Goal: Use online tool/utility: Utilize a website feature to perform a specific function

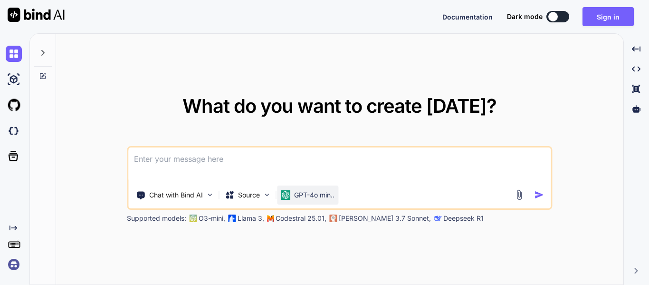
click at [314, 193] on p "GPT-4o min.." at bounding box center [314, 195] width 40 height 10
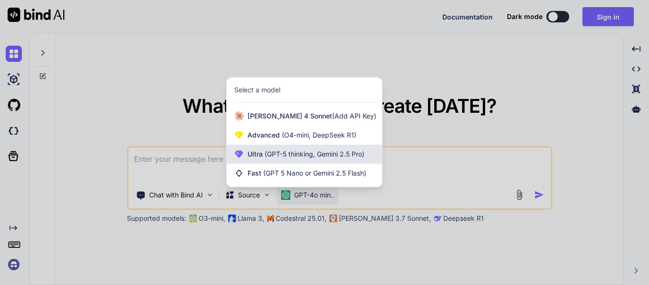
click at [326, 157] on span "(GPT-5 thinking, Gemini 2.5 Pro)" at bounding box center [314, 154] width 102 height 8
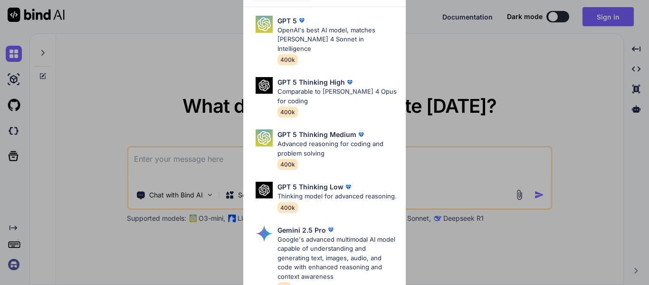
click at [537, 98] on div "Ultra Models GPT 5 OpenAI's best AI model, matches Claude 4 Sonnet in Intellige…" at bounding box center [324, 142] width 649 height 285
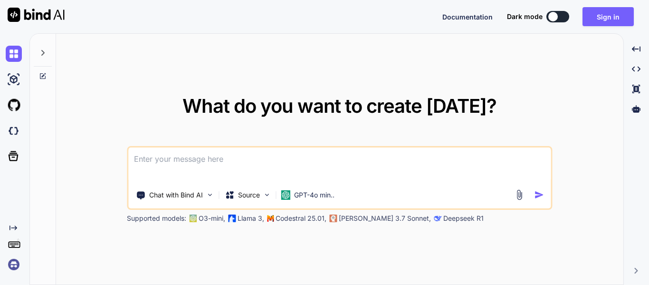
click at [554, 16] on div at bounding box center [553, 17] width 10 height 10
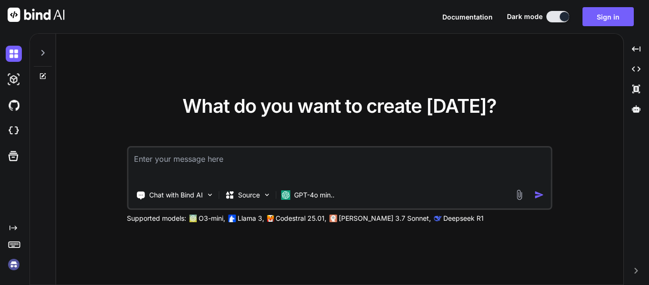
click at [197, 158] on textarea at bounding box center [339, 164] width 422 height 35
click at [213, 198] on img at bounding box center [210, 194] width 8 height 8
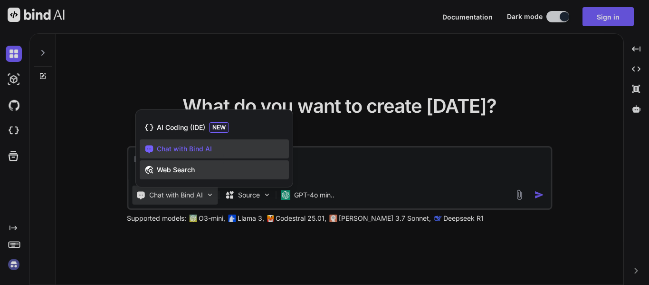
click at [181, 175] on div "Web Search" at bounding box center [214, 169] width 149 height 19
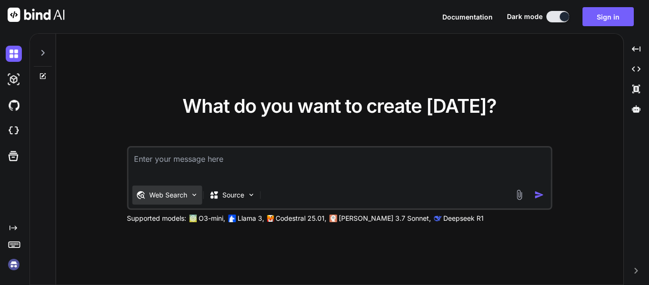
click at [192, 193] on img at bounding box center [194, 194] width 8 height 8
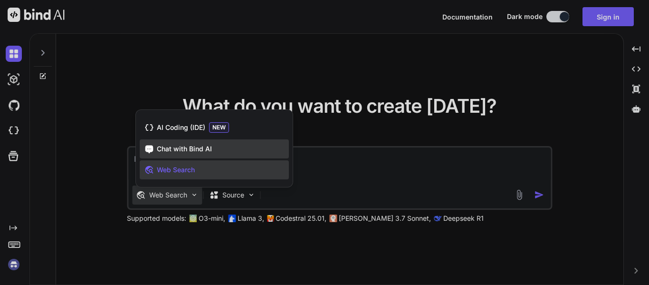
click at [182, 154] on div "Chat with Bind AI" at bounding box center [214, 148] width 149 height 19
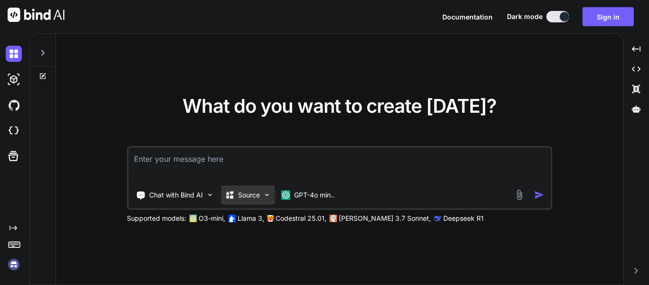
click at [270, 198] on img at bounding box center [267, 194] width 8 height 8
type textarea "x"
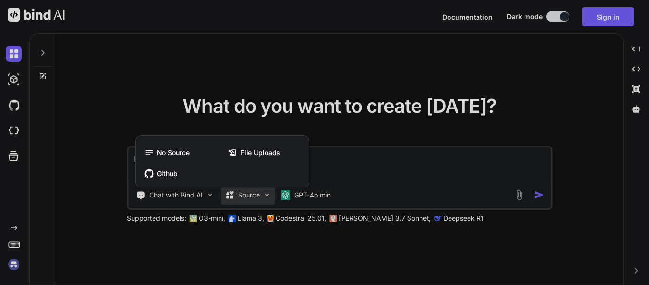
click at [318, 167] on div at bounding box center [324, 142] width 649 height 285
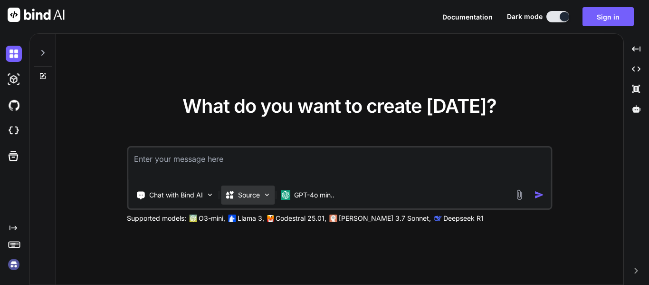
click at [256, 194] on p "Source" at bounding box center [249, 195] width 22 height 10
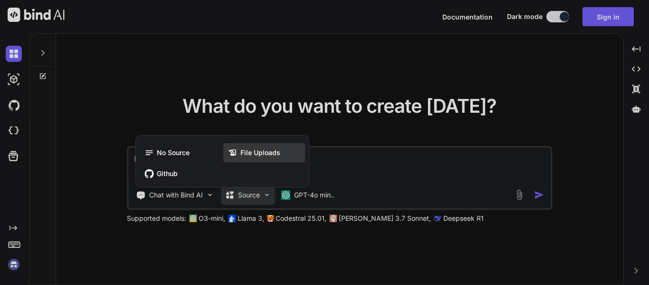
click at [245, 151] on span "File Uploads" at bounding box center [260, 153] width 40 height 10
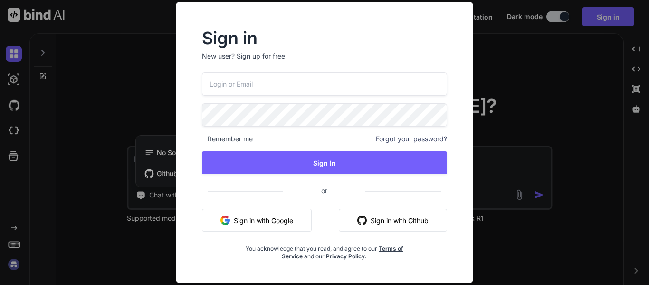
click at [348, 88] on input "email" at bounding box center [324, 83] width 245 height 23
paste input "tosholadeji@yahoo.com"
type input "tosholadeji@yahoo.com"
drag, startPoint x: 287, startPoint y: 155, endPoint x: 289, endPoint y: 147, distance: 8.2
click at [287, 148] on div "tosholadeji@yahoo.com Remember me Forgot your password? Sign In or Sign in with…" at bounding box center [324, 166] width 245 height 188
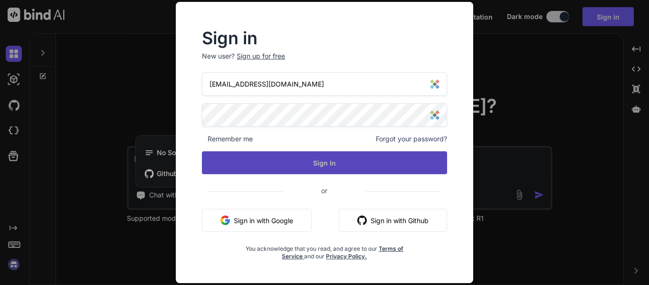
click at [365, 163] on button "Sign In" at bounding box center [324, 162] width 245 height 23
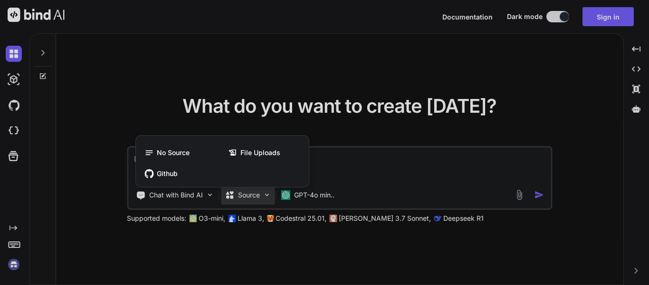
click at [348, 174] on div at bounding box center [324, 142] width 649 height 285
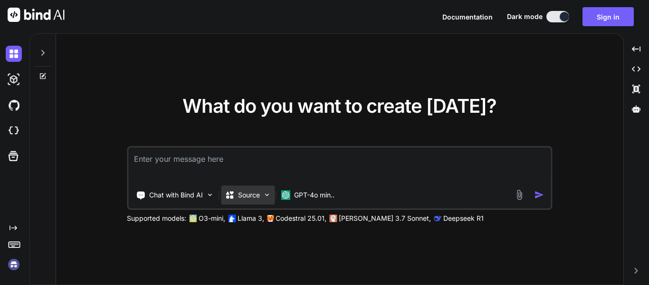
click at [264, 195] on img at bounding box center [267, 194] width 8 height 8
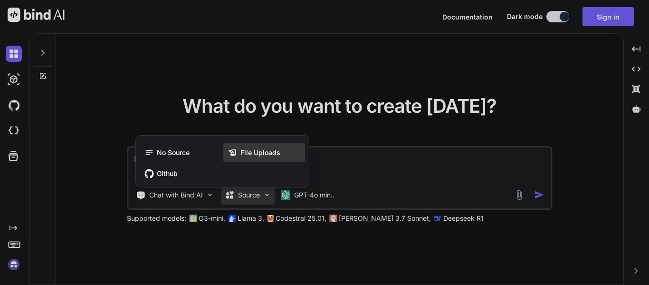
click at [261, 155] on span "File Uploads" at bounding box center [260, 153] width 40 height 10
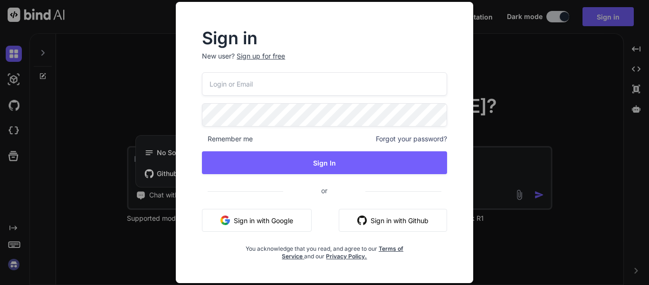
click at [273, 79] on input "email" at bounding box center [324, 83] width 245 height 23
type input "tosholadeji@yahoo.com"
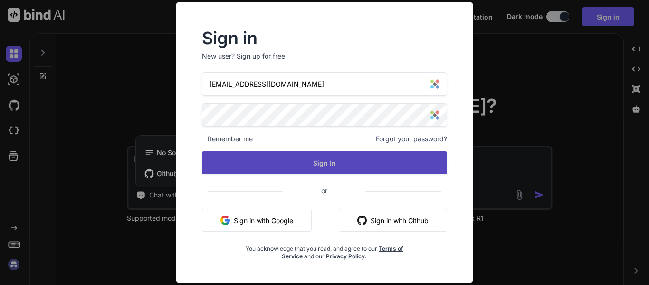
click at [347, 151] on button "Sign In" at bounding box center [324, 162] width 245 height 23
click at [339, 160] on button "Sign In" at bounding box center [324, 162] width 245 height 23
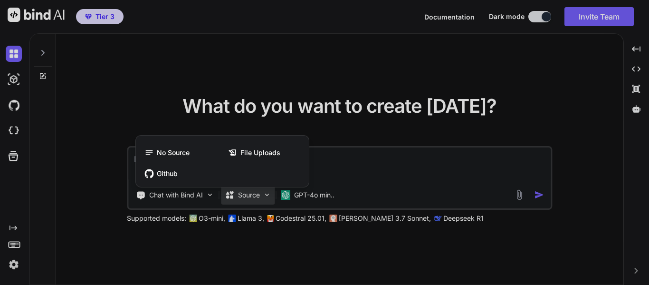
click at [254, 151] on span "File Uploads" at bounding box center [260, 153] width 40 height 10
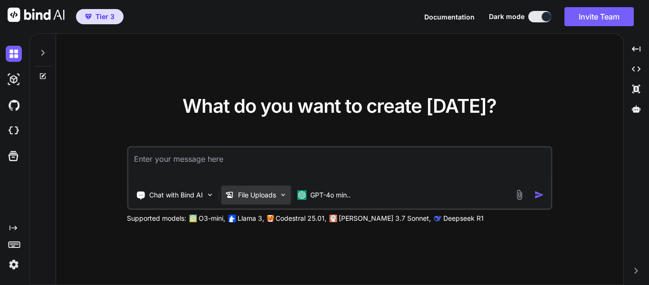
click at [259, 190] on p "File Uploads" at bounding box center [257, 195] width 38 height 10
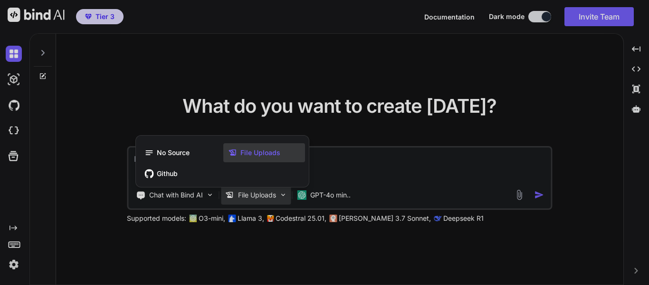
click at [263, 151] on span "File Uploads" at bounding box center [260, 153] width 40 height 10
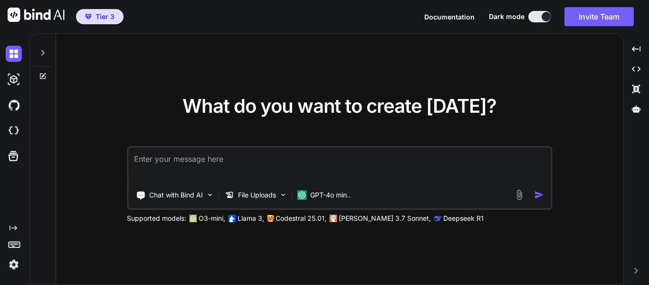
click at [224, 156] on textarea at bounding box center [339, 164] width 422 height 35
click at [524, 194] on img at bounding box center [519, 194] width 11 height 11
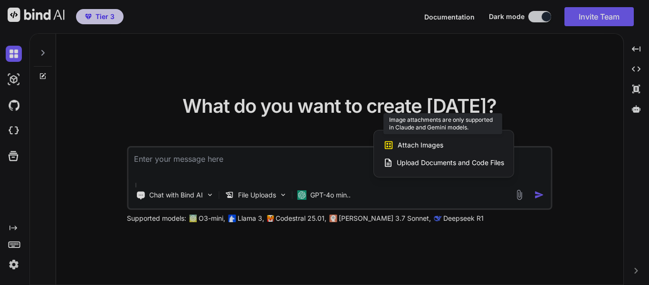
click at [421, 141] on span "Attach Images" at bounding box center [421, 145] width 46 height 10
click at [420, 144] on span "Attach Images" at bounding box center [421, 145] width 46 height 10
click at [390, 146] on icon at bounding box center [389, 145] width 8 height 8
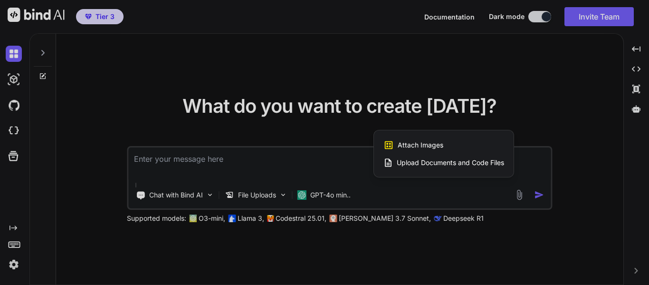
click at [274, 193] on div at bounding box center [324, 142] width 649 height 285
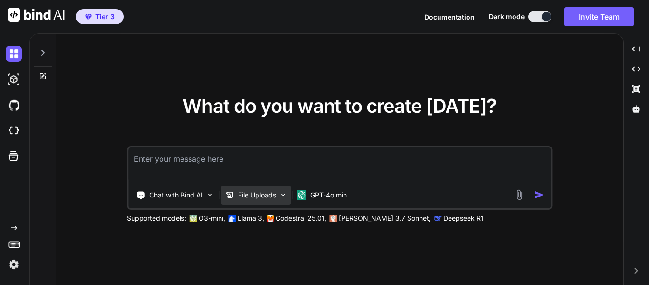
click at [284, 196] on img at bounding box center [283, 194] width 8 height 8
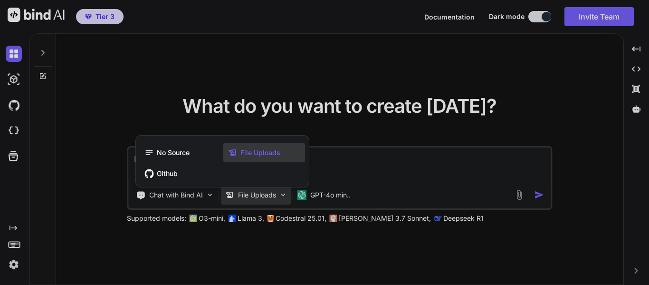
click at [399, 171] on div at bounding box center [324, 142] width 649 height 285
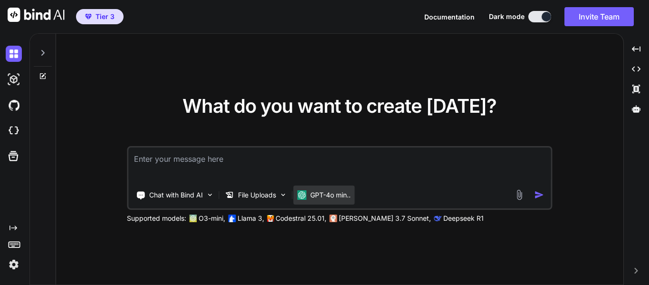
click at [343, 191] on p "GPT-4o min.." at bounding box center [330, 195] width 40 height 10
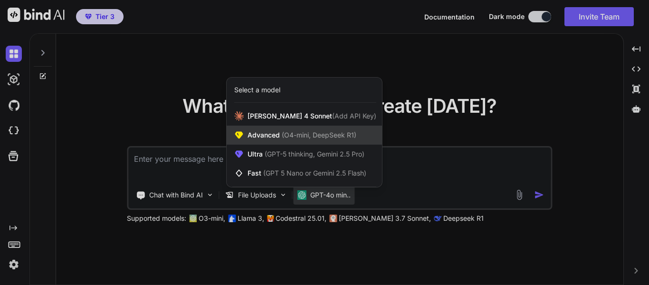
click at [306, 133] on span "(O4-mini, DeepSeek R1)" at bounding box center [318, 135] width 76 height 8
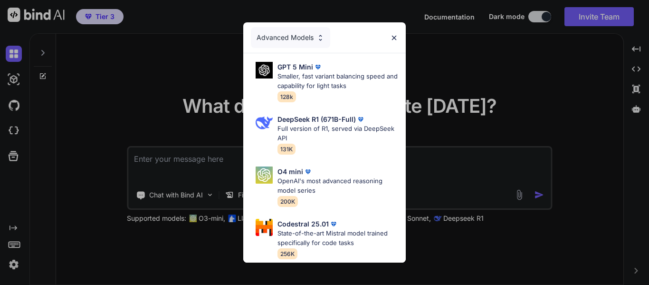
click at [445, 157] on div "Advanced Models GPT 5 Mini Smaller, fast variant balancing speed and capability…" at bounding box center [324, 142] width 649 height 285
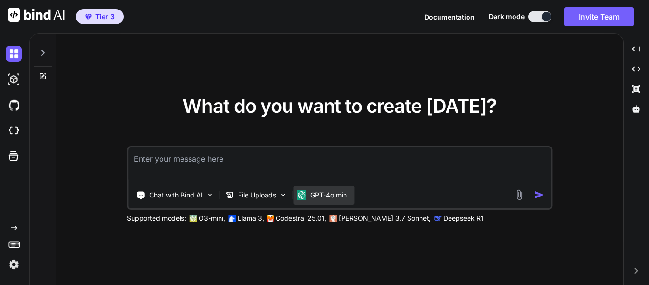
click at [344, 198] on p "GPT-4o min.." at bounding box center [330, 195] width 40 height 10
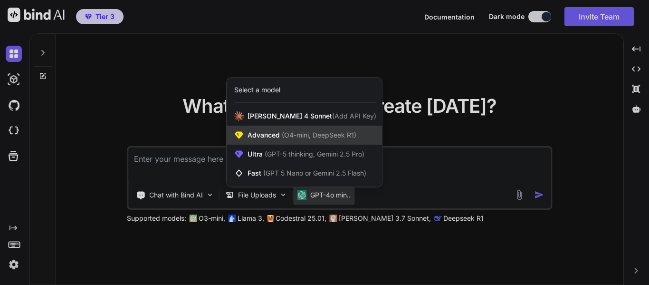
click at [314, 135] on span "(O4-mini, DeepSeek R1)" at bounding box center [318, 135] width 76 height 8
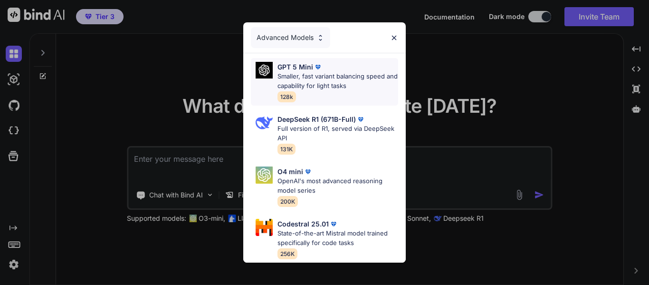
click at [326, 67] on div "GPT 5 Mini" at bounding box center [337, 67] width 121 height 10
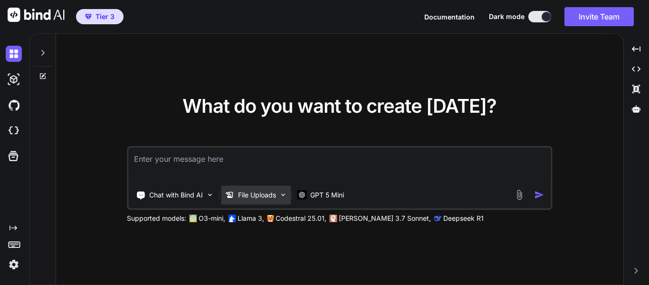
click at [281, 194] on img at bounding box center [283, 194] width 8 height 8
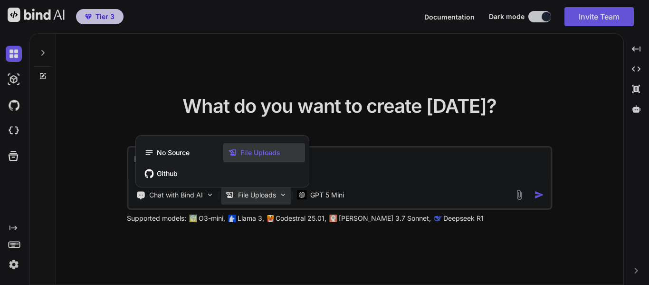
click at [249, 153] on span "File Uploads" at bounding box center [260, 153] width 40 height 10
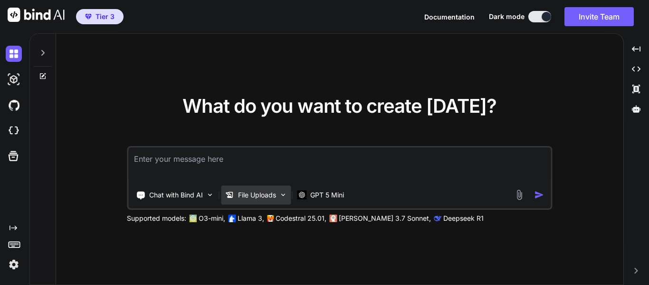
click at [281, 195] on img at bounding box center [283, 194] width 8 height 8
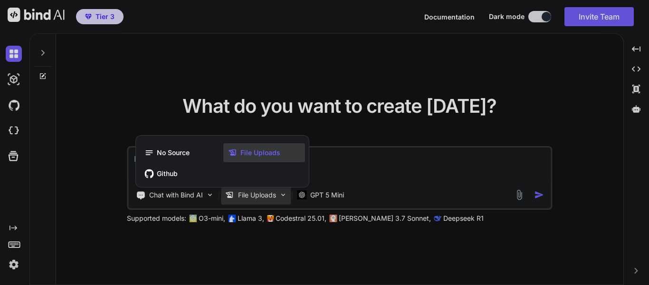
click at [392, 181] on div at bounding box center [324, 142] width 649 height 285
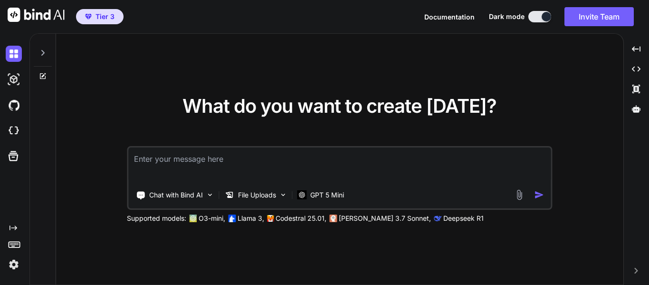
click at [521, 197] on img at bounding box center [519, 194] width 11 height 11
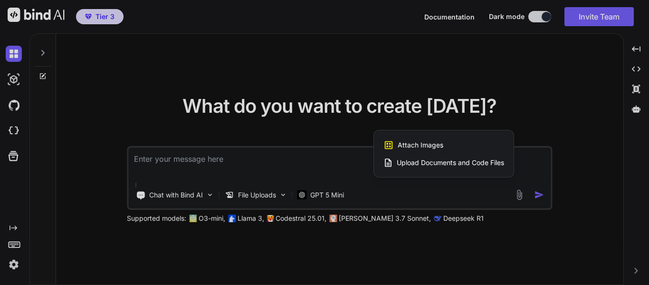
click at [432, 163] on span "Upload Documents and Code Files" at bounding box center [450, 163] width 107 height 10
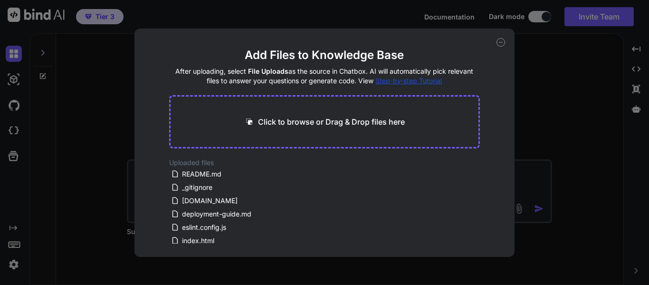
click at [265, 121] on p "Click to browse or Drag & Drop files here" at bounding box center [331, 121] width 147 height 11
type input "C:\fakepath\Fify June to August Close-Out Report (1).pdf"
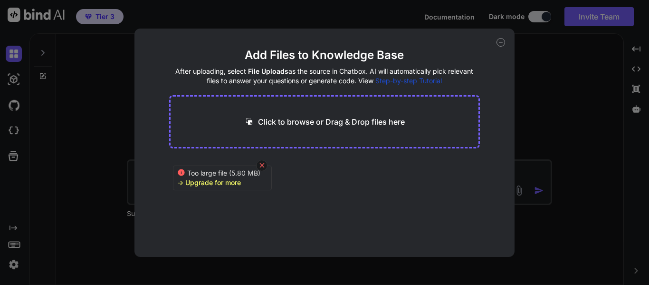
click at [262, 165] on icon at bounding box center [261, 165] width 5 height 5
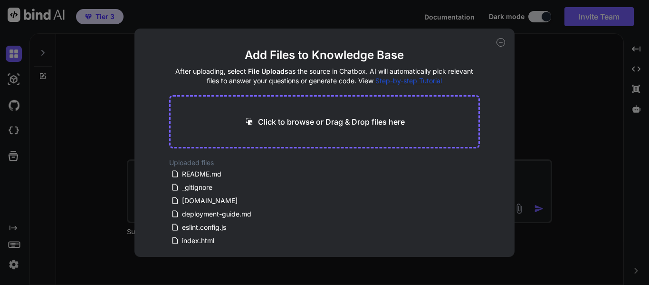
click at [388, 203] on div "Uploaded files README.md _gitignore build-and-deploy.sh deployment-guide.md esl…" at bounding box center [324, 201] width 311 height 86
click at [299, 123] on p "Click to browse or Drag & Drop files here" at bounding box center [331, 121] width 147 height 11
click at [299, 120] on p "Click to browse or Drag & Drop files here" at bounding box center [331, 121] width 147 height 11
click at [495, 77] on div "Add Files to Knowledge Base After uploading, select File Uploads as the source …" at bounding box center [324, 143] width 380 height 228
click at [503, 41] on icon at bounding box center [500, 42] width 9 height 9
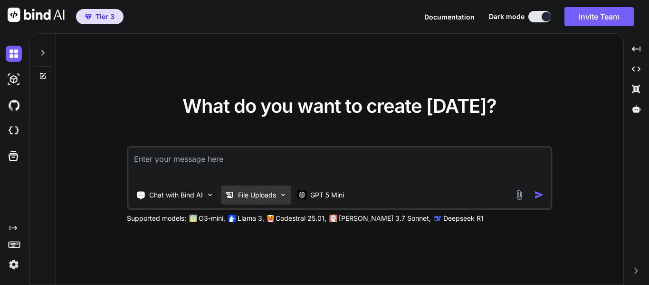
click at [276, 197] on p "File Uploads" at bounding box center [257, 195] width 38 height 10
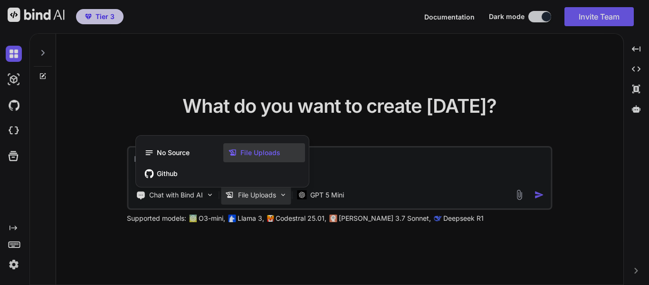
click at [262, 157] on div "File Uploads" at bounding box center [264, 152] width 82 height 19
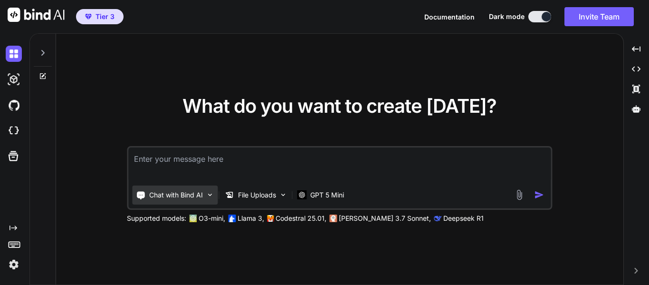
click at [211, 193] on img at bounding box center [210, 194] width 8 height 8
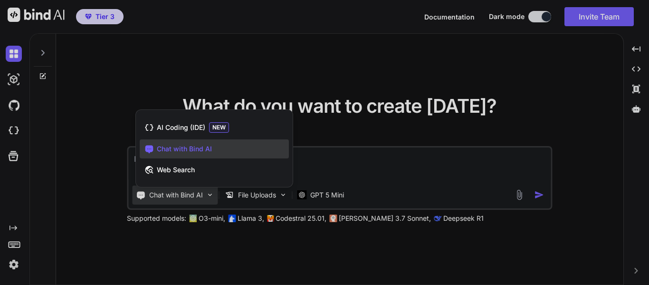
click at [186, 150] on span "Chat with Bind AI" at bounding box center [184, 149] width 55 height 10
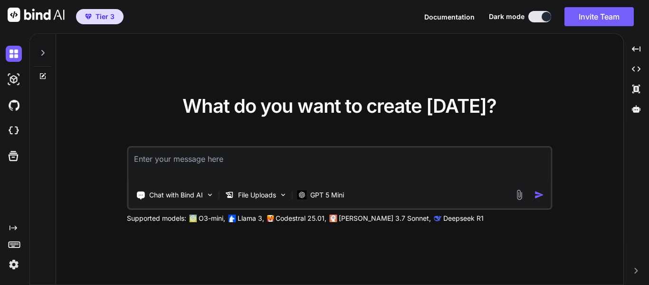
click at [521, 196] on img at bounding box center [519, 194] width 11 height 11
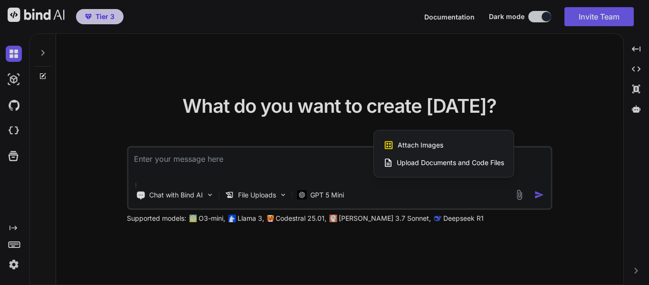
click at [420, 158] on span "Upload Documents and Code Files" at bounding box center [450, 163] width 107 height 10
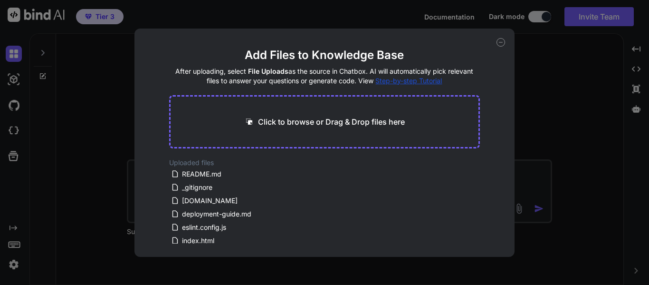
click at [319, 121] on p "Click to browse or Drag & Drop files here" at bounding box center [331, 121] width 147 height 11
type input "C:\fakepath\Fify June to August Close-Out Report (1).pdf"
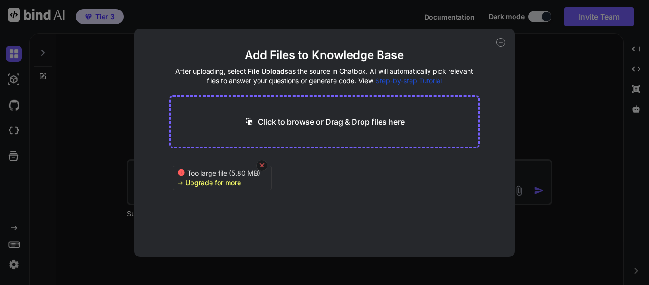
click at [261, 162] on icon at bounding box center [262, 165] width 8 height 8
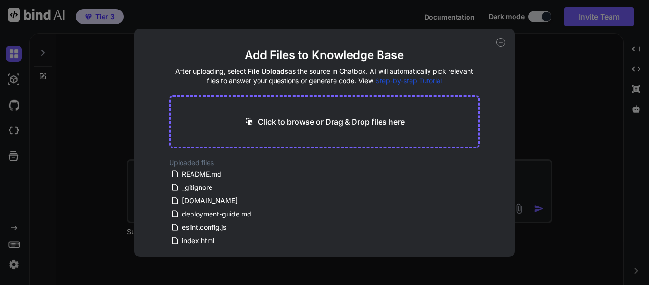
click at [272, 123] on p "Click to browse or Drag & Drop files here" at bounding box center [331, 121] width 147 height 11
click at [275, 120] on p "Click to browse or Drag & Drop files here" at bounding box center [331, 121] width 147 height 11
type input "C:\fakepath\Fify June to August 1.9mb.pdf"
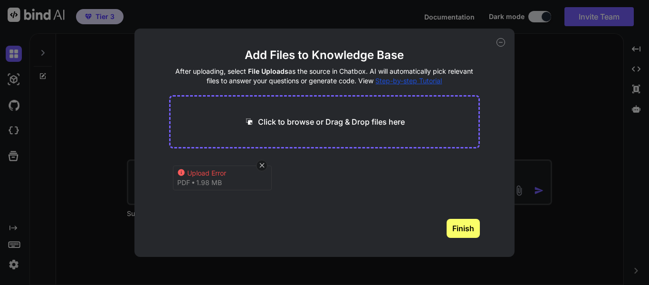
click at [217, 174] on div "Upload Error" at bounding box center [225, 173] width 76 height 10
click at [451, 230] on button "Finish" at bounding box center [463, 228] width 33 height 19
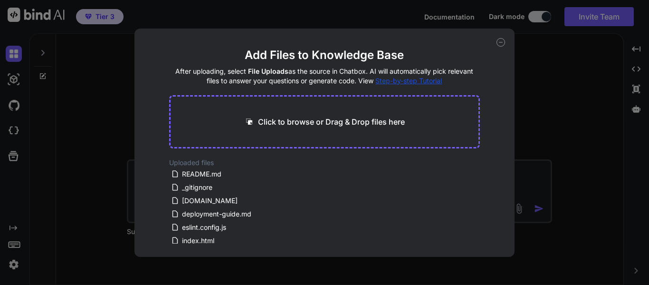
click at [307, 114] on div "Click to browse or Drag & Drop files here" at bounding box center [324, 121] width 311 height 53
click at [307, 121] on p "Click to browse or Drag & Drop files here" at bounding box center [331, 121] width 147 height 11
click at [499, 39] on icon at bounding box center [500, 42] width 9 height 9
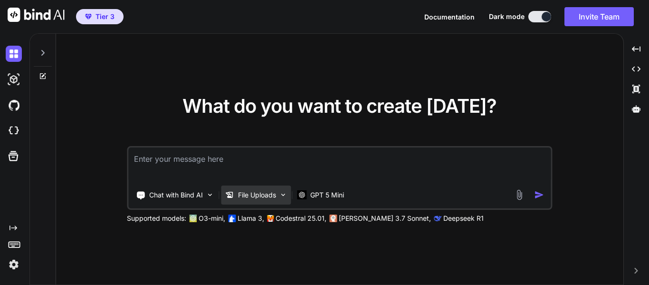
click at [235, 195] on div "File Uploads" at bounding box center [250, 195] width 51 height 10
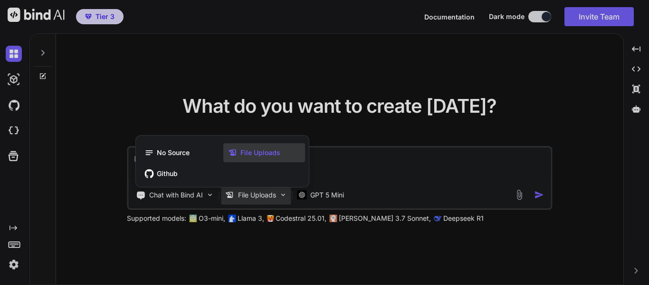
click at [334, 192] on div at bounding box center [324, 142] width 649 height 285
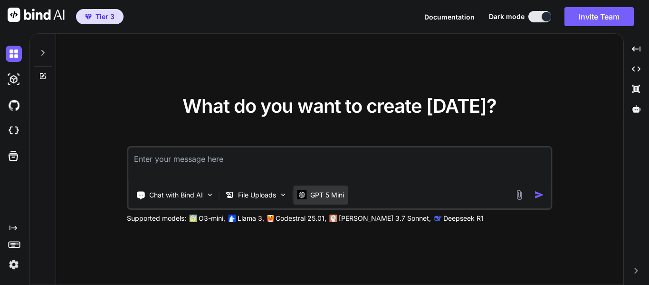
click at [338, 196] on p "GPT 5 Mini" at bounding box center [327, 195] width 34 height 10
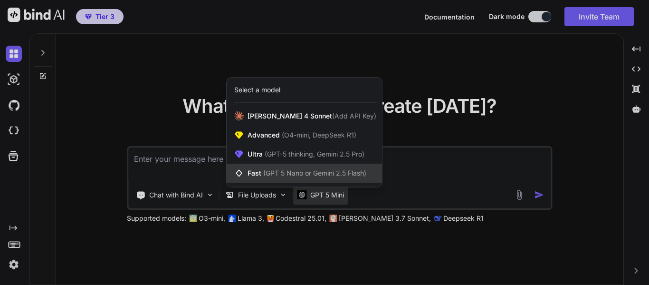
click at [289, 169] on span "(GPT 5 Nano or Gemini 2.5 Flash)" at bounding box center [314, 173] width 103 height 8
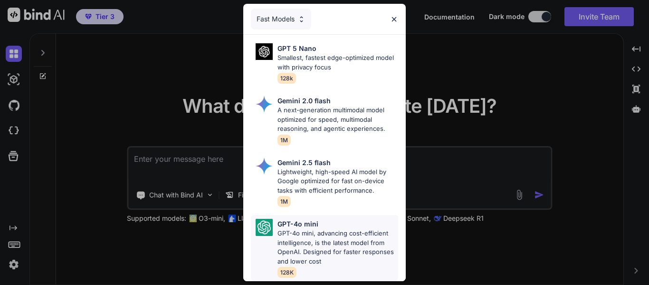
click at [322, 236] on p "GPT-4o mini, advancing cost-efficient intelligence, is the latest model from Op…" at bounding box center [337, 246] width 121 height 37
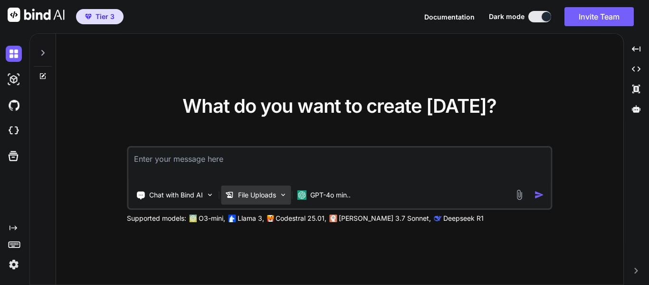
click at [275, 195] on p "File Uploads" at bounding box center [257, 195] width 38 height 10
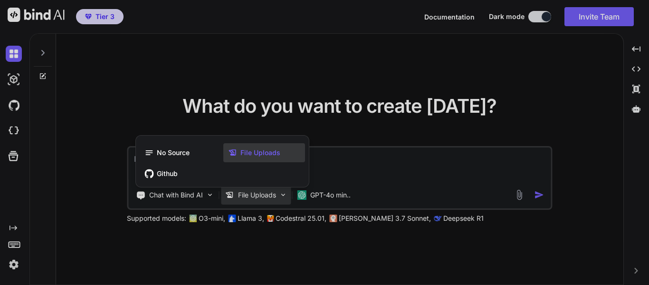
click at [264, 153] on span "File Uploads" at bounding box center [260, 153] width 40 height 10
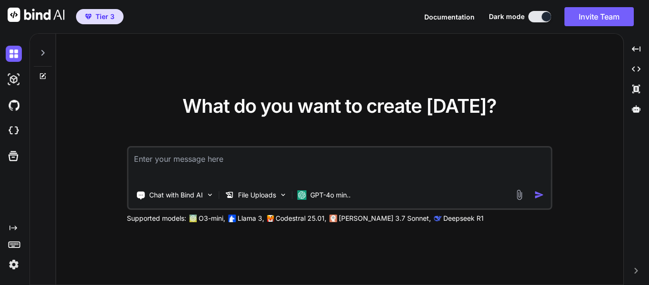
click at [514, 189] on div "Chat with Bind AI File Uploads GPT-4o min.." at bounding box center [337, 194] width 419 height 19
click at [518, 193] on img at bounding box center [519, 194] width 11 height 11
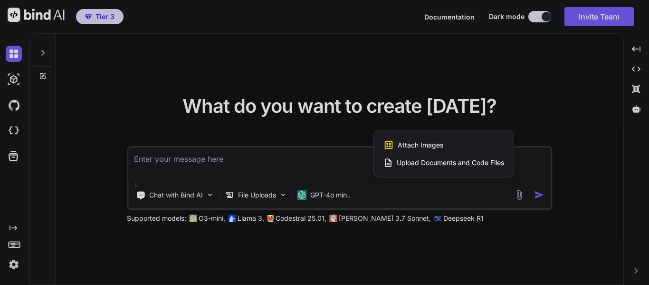
click at [445, 164] on span "Upload Documents and Code Files" at bounding box center [450, 163] width 107 height 10
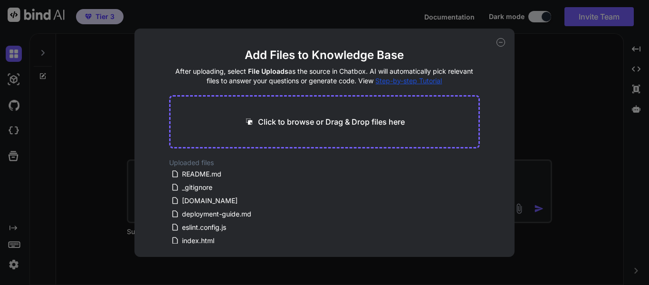
click at [298, 120] on p "Click to browse or Drag & Drop files here" at bounding box center [331, 121] width 147 height 11
type input "C:\fakepath\Fify June to August 1.9mb.pdf"
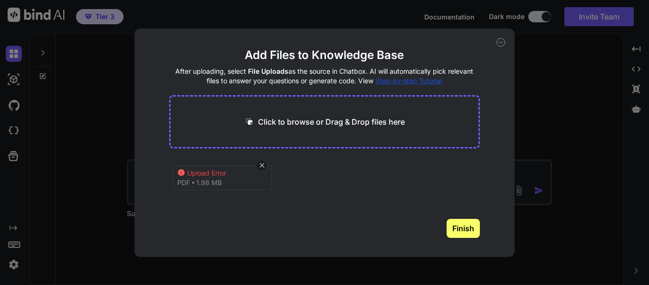
click at [462, 229] on button "Finish" at bounding box center [463, 228] width 33 height 19
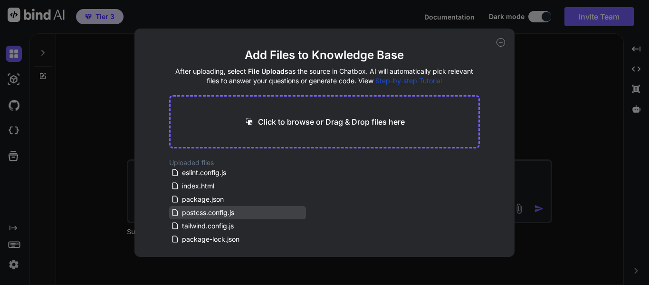
scroll to position [57, 0]
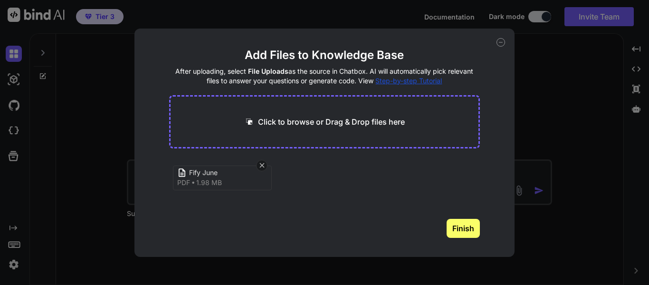
click at [463, 231] on button "Finish" at bounding box center [463, 228] width 33 height 19
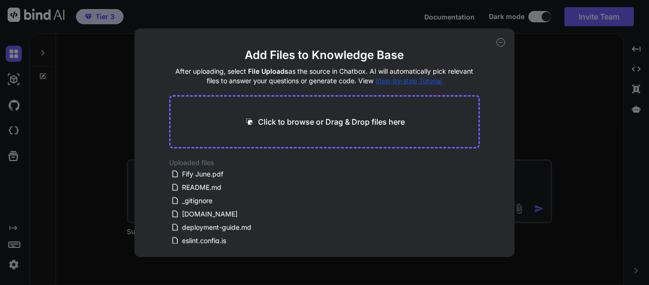
click at [500, 41] on icon at bounding box center [500, 42] width 9 height 9
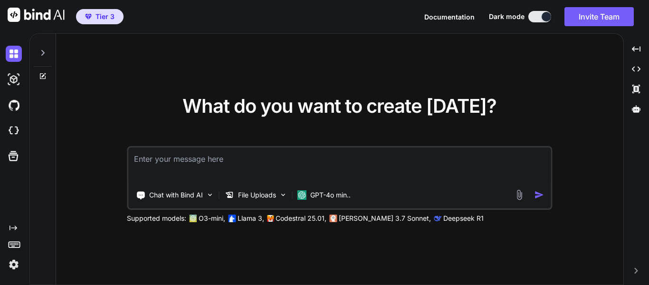
click at [214, 159] on textarea at bounding box center [339, 164] width 422 height 35
click at [262, 198] on p "File Uploads" at bounding box center [257, 195] width 38 height 10
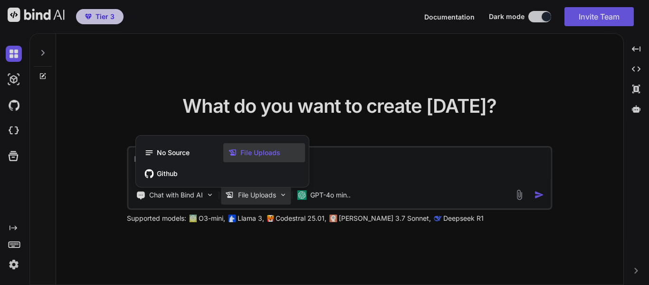
click at [255, 153] on span "File Uploads" at bounding box center [260, 153] width 40 height 10
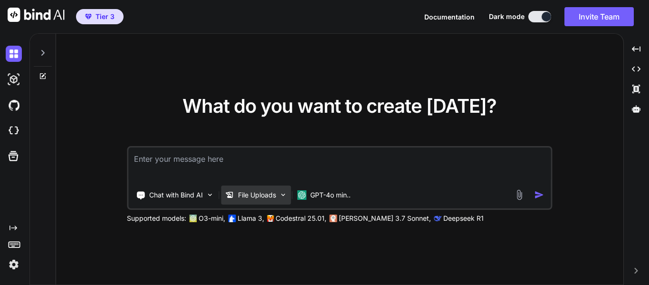
click at [285, 198] on img at bounding box center [283, 194] width 8 height 8
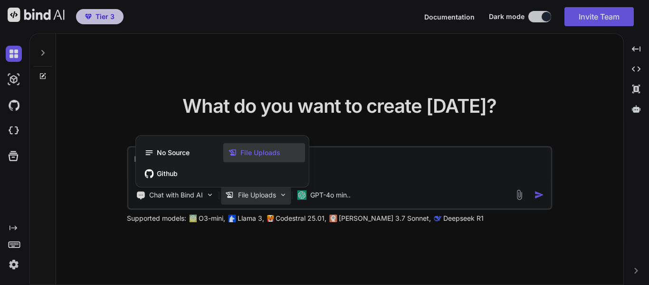
click at [252, 148] on span "File Uploads" at bounding box center [260, 153] width 40 height 10
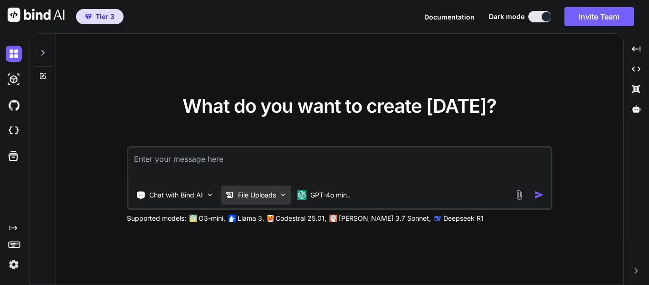
click at [253, 190] on p "File Uploads" at bounding box center [257, 195] width 38 height 10
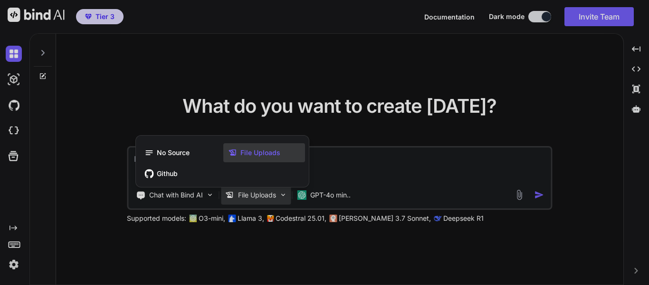
click at [250, 148] on span "File Uploads" at bounding box center [260, 153] width 40 height 10
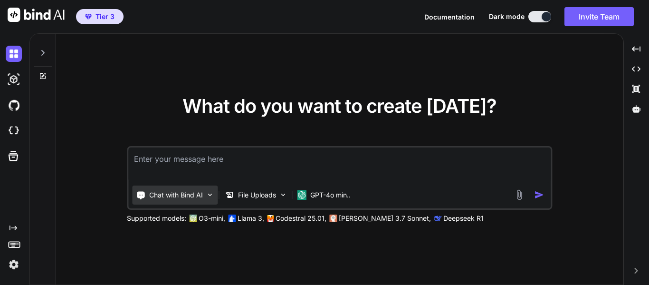
click at [203, 198] on div "Chat with Bind AI" at bounding box center [175, 194] width 86 height 19
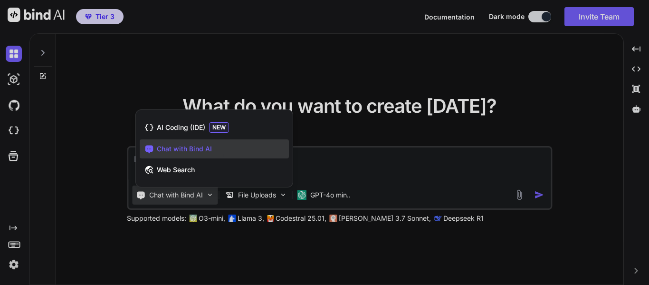
click at [205, 199] on div at bounding box center [324, 142] width 649 height 285
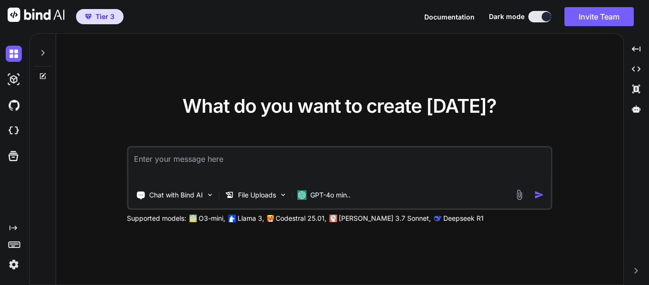
click at [209, 164] on textarea at bounding box center [339, 164] width 422 height 35
click at [581, 20] on button "Invite Team" at bounding box center [598, 16] width 69 height 19
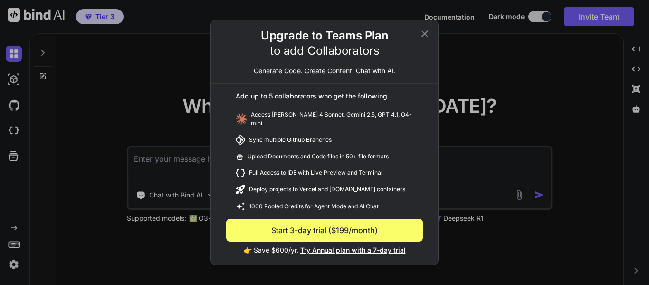
click at [425, 36] on icon at bounding box center [424, 33] width 7 height 7
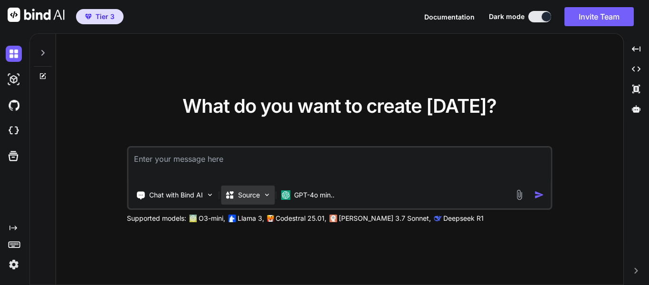
click at [267, 194] on img at bounding box center [267, 194] width 8 height 8
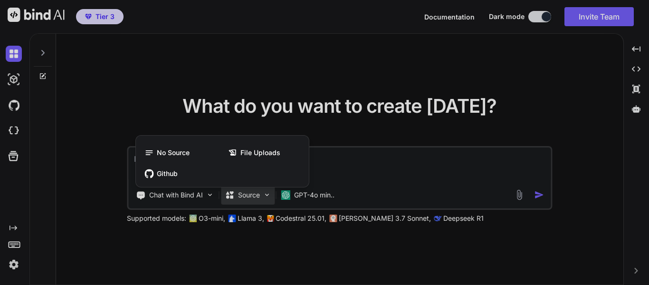
click at [264, 150] on span "File Uploads" at bounding box center [260, 153] width 40 height 10
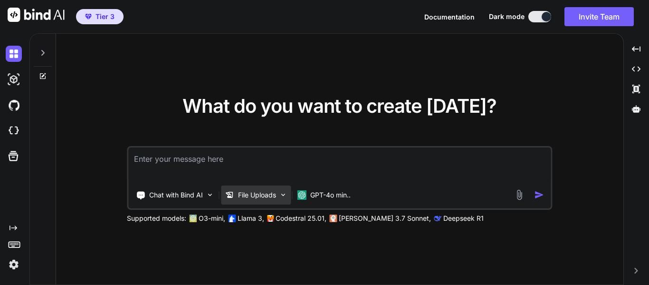
click at [251, 198] on p "File Uploads" at bounding box center [257, 195] width 38 height 10
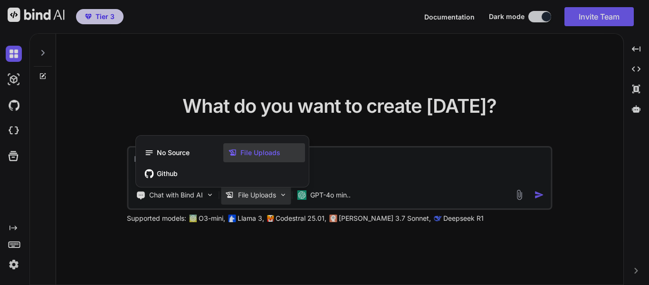
click at [247, 148] on span "File Uploads" at bounding box center [260, 153] width 40 height 10
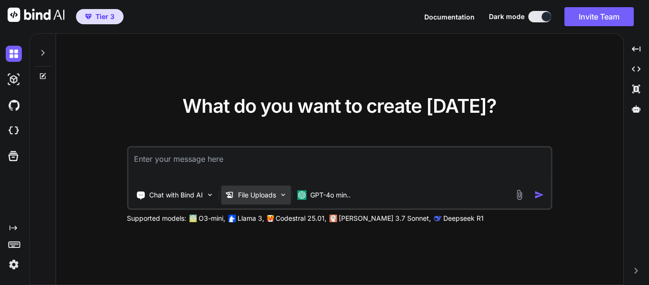
click at [239, 199] on p "File Uploads" at bounding box center [257, 195] width 38 height 10
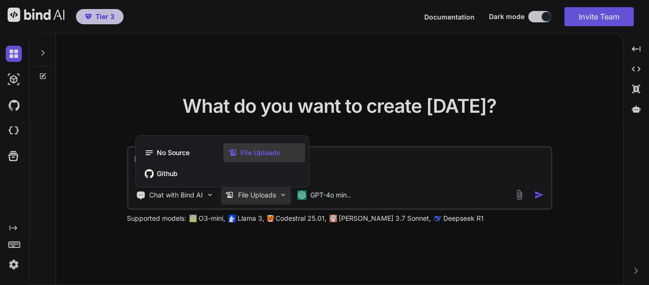
click at [261, 156] on span "File Uploads" at bounding box center [260, 153] width 40 height 10
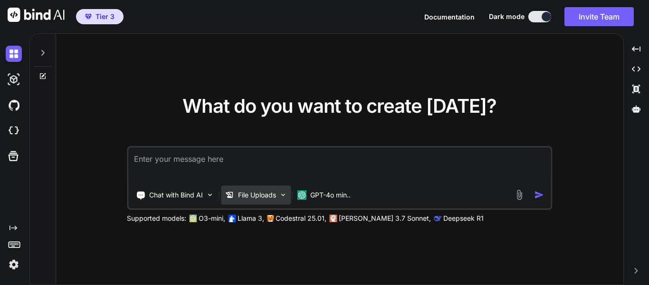
click at [263, 191] on p "File Uploads" at bounding box center [257, 195] width 38 height 10
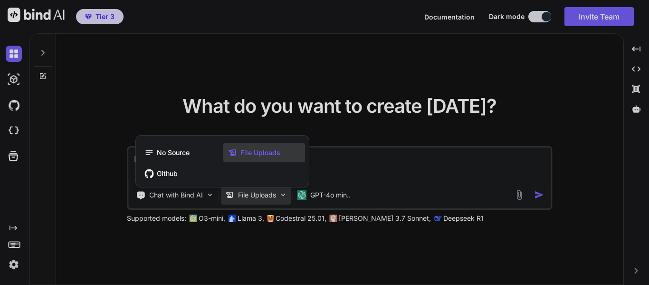
click at [270, 152] on span "File Uploads" at bounding box center [260, 153] width 40 height 10
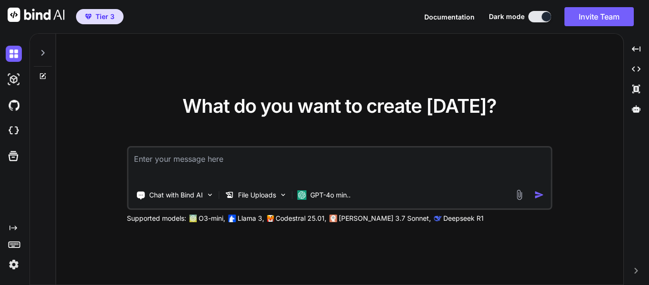
click at [517, 197] on img at bounding box center [519, 194] width 11 height 11
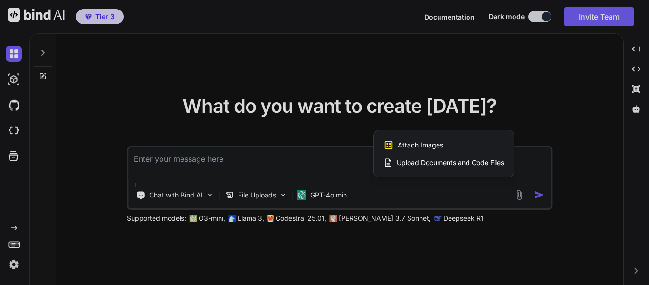
click at [400, 164] on span "Upload Documents and Code Files" at bounding box center [450, 163] width 107 height 10
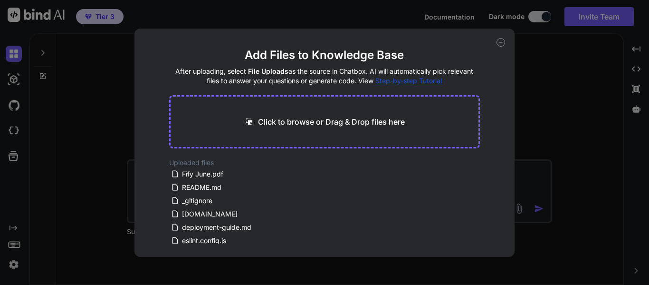
click at [275, 120] on p "Click to browse or Drag & Drop files here" at bounding box center [331, 121] width 147 height 11
click at [175, 173] on icon at bounding box center [175, 174] width 8 height 8
click at [171, 171] on icon at bounding box center [175, 174] width 8 height 8
click at [184, 173] on span "Fify June.pdf" at bounding box center [202, 173] width 43 height 11
click at [172, 172] on icon at bounding box center [174, 173] width 5 height 7
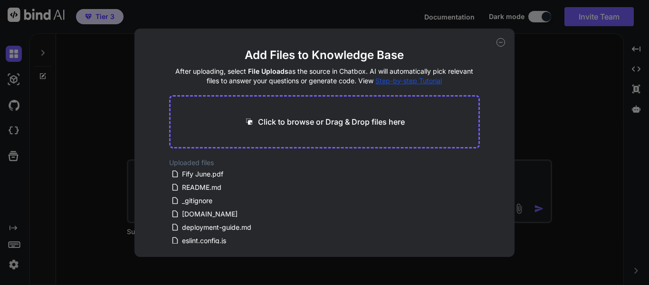
click at [498, 41] on icon at bounding box center [500, 42] width 9 height 9
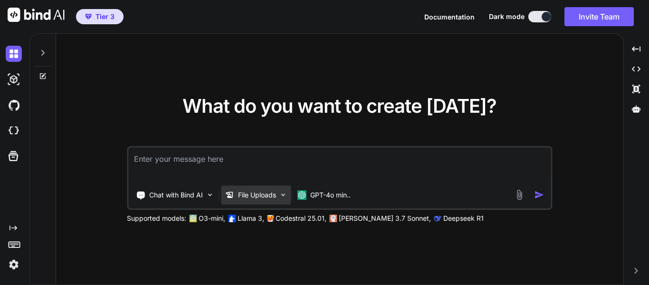
click at [285, 191] on img at bounding box center [283, 194] width 8 height 8
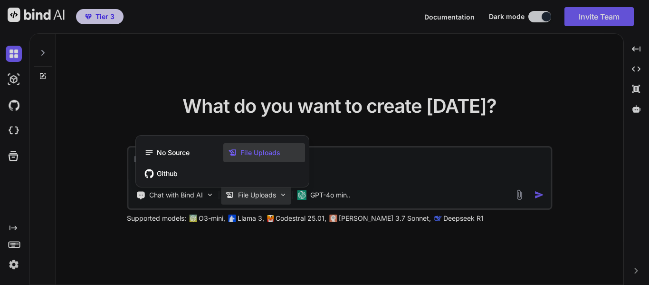
click at [285, 192] on div at bounding box center [324, 142] width 649 height 285
type textarea "x"
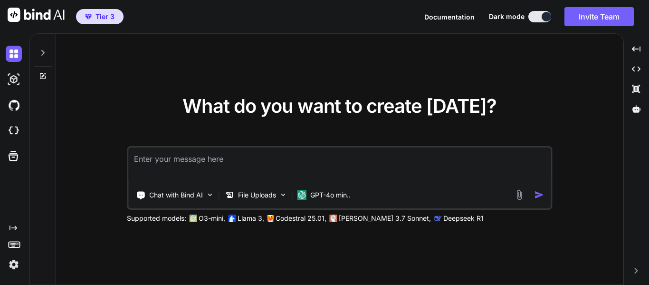
click at [203, 160] on textarea at bounding box center [339, 164] width 422 height 35
type textarea "b"
type textarea "x"
type textarea "ba"
type textarea "x"
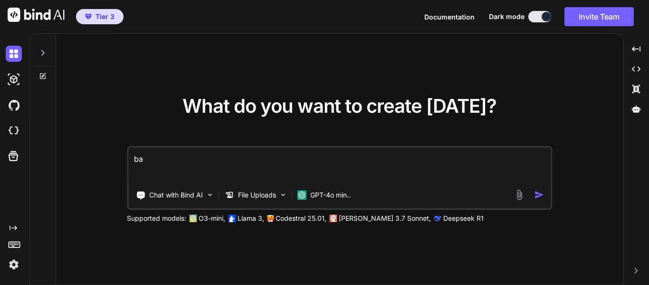
type textarea "bas"
type textarea "x"
type textarea "base"
type textarea "x"
type textarea "based"
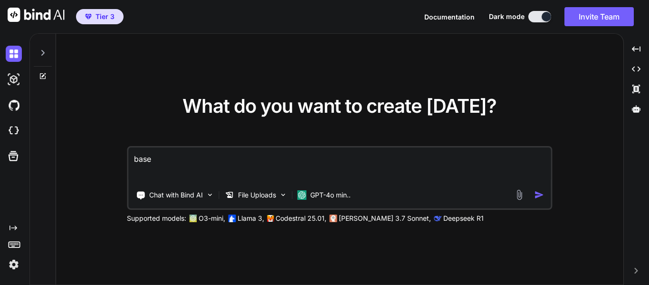
type textarea "x"
type textarea "based"
type textarea "x"
type textarea "based o"
type textarea "x"
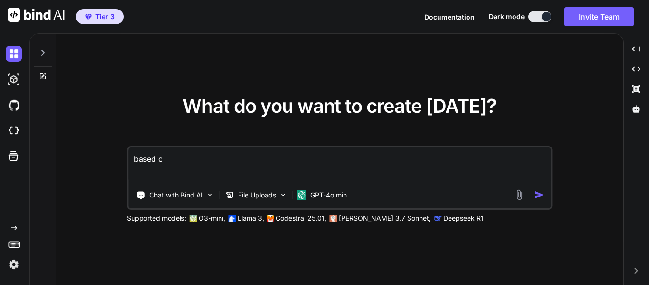
type textarea "based on"
type textarea "x"
type textarea "based on"
type textarea "x"
type textarea "based on t"
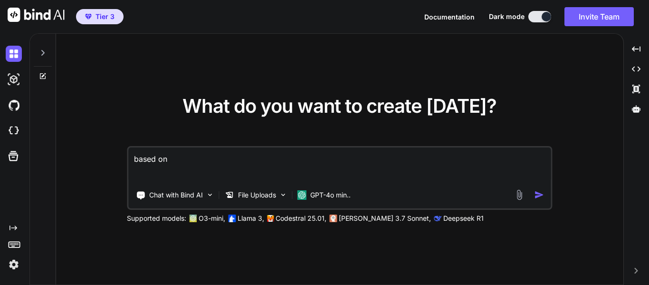
type textarea "x"
type textarea "based on th"
type textarea "x"
type textarea "based on the"
type textarea "x"
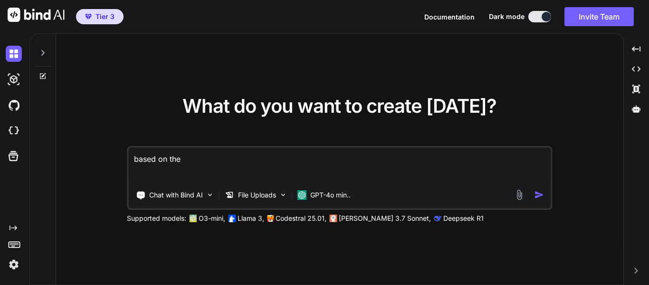
type textarea "based on the"
type textarea "x"
type textarea "based on the a"
type textarea "x"
type textarea "based on the at"
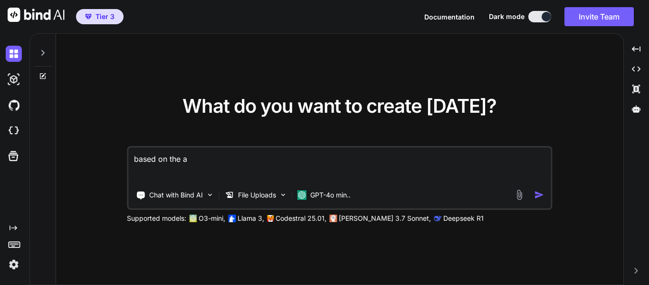
type textarea "x"
type textarea "based on the att"
type textarea "x"
type textarea "based on the atta"
type textarea "x"
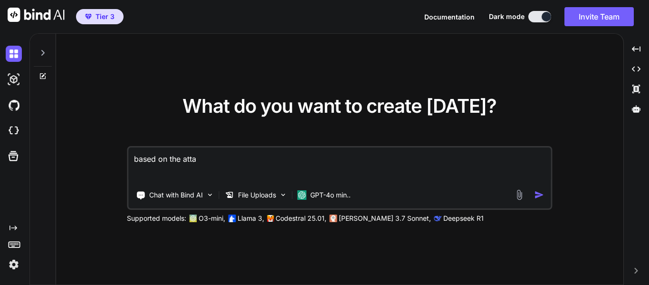
type textarea "based on the attac"
type textarea "x"
type textarea "based on the attach"
type textarea "x"
type textarea "based on the attache"
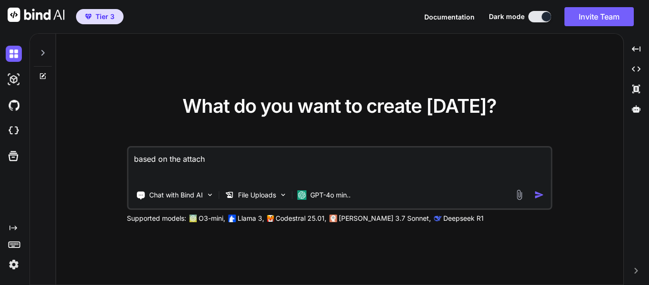
type textarea "x"
type textarea "based on the attached"
type textarea "x"
type textarea "based on the attached"
type textarea "x"
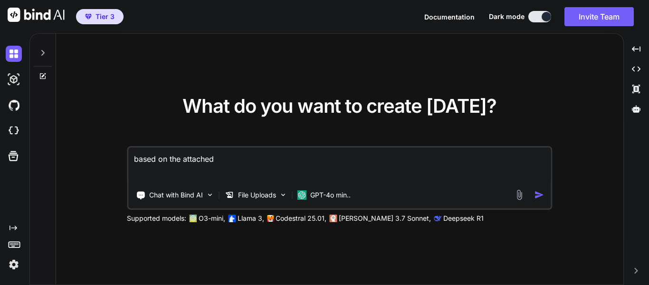
type textarea "based on the attached d"
type textarea "x"
type textarea "based on the attached do"
type textarea "x"
type textarea "based on the attached doc"
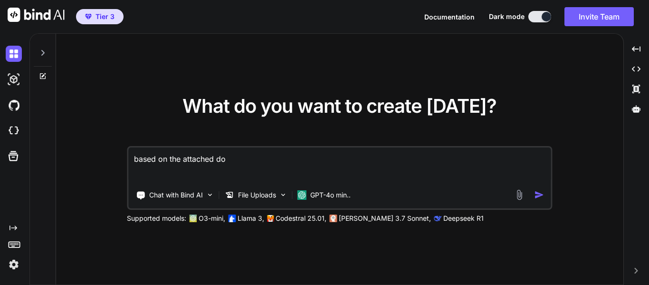
type textarea "x"
type textarea "based on the attached docu"
type textarea "x"
type textarea "based on the attached docue"
type textarea "x"
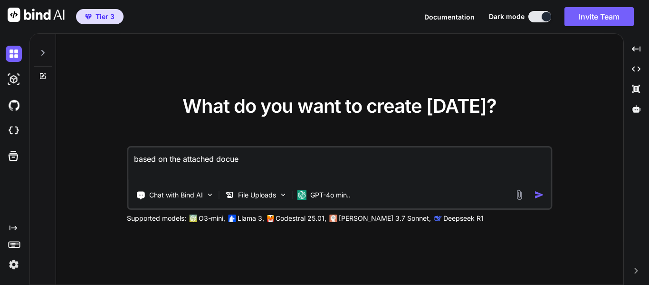
type textarea "based on the attached docuen"
type textarea "x"
type textarea "based on the attached docuent"
type textarea "x"
type textarea "based on the attached docuen"
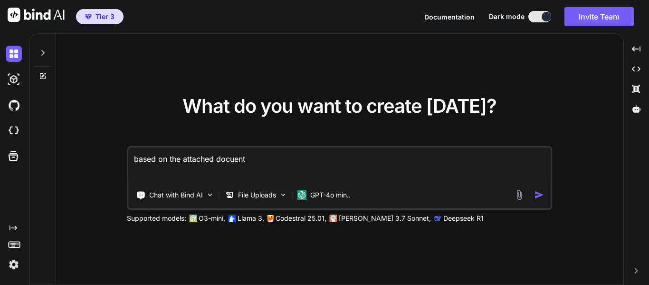
type textarea "x"
type textarea "based on the attached docue"
type textarea "x"
type textarea "based on the attached docu"
type textarea "x"
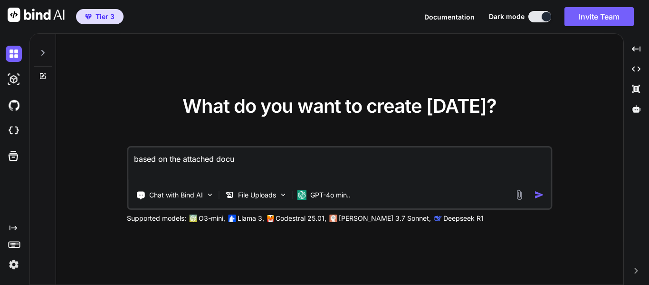
type textarea "based on the attached docum"
type textarea "x"
type textarea "based on the attached docume"
type textarea "x"
type textarea "based on the attached documen"
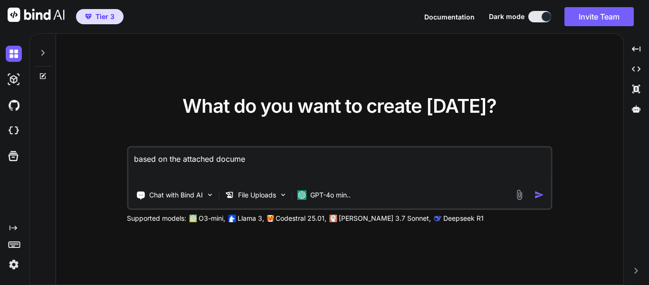
type textarea "x"
type textarea "based on the attached document"
type textarea "x"
type textarea "based on the attached document,"
type textarea "x"
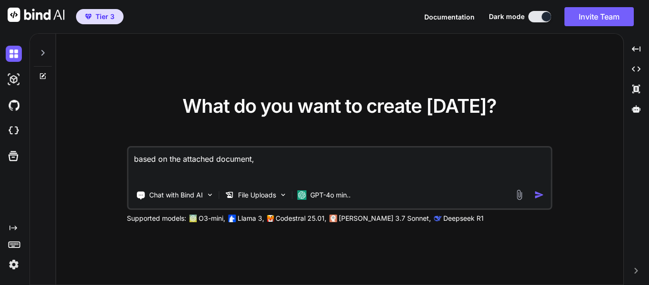
type textarea "based on the attached document,"
type textarea "x"
type textarea "based on the attached document, e"
type textarea "x"
type textarea "based on the attached document, ex"
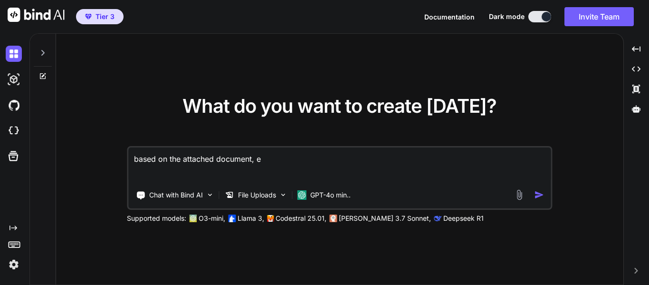
type textarea "x"
type textarea "based on the attached document, ext"
type textarea "x"
type textarea "based on the attached document, extr"
type textarea "x"
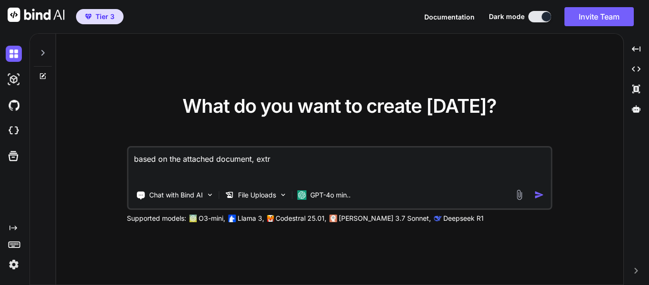
type textarea "based on the attached document, extra"
type textarea "x"
type textarea "based on the attached document, extrac"
type textarea "x"
type textarea "based on the attached document, extract"
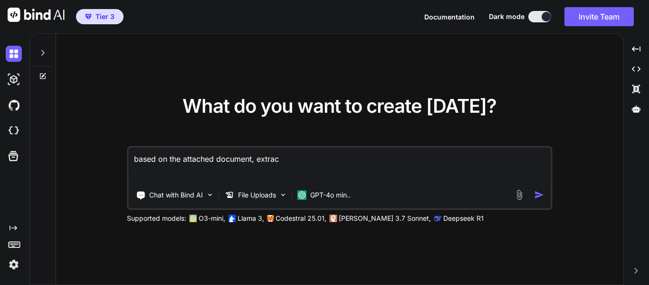
type textarea "x"
type textarea "based on the attached document, extract"
type textarea "x"
type textarea "based on the attached document, extract t"
type textarea "x"
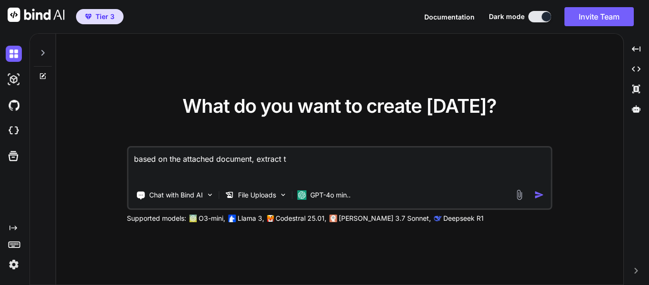
type textarea "based on the attached document, extract th"
type textarea "x"
type textarea "based on the attached document, extract the"
type textarea "x"
type textarea "based on the attached document, extract the"
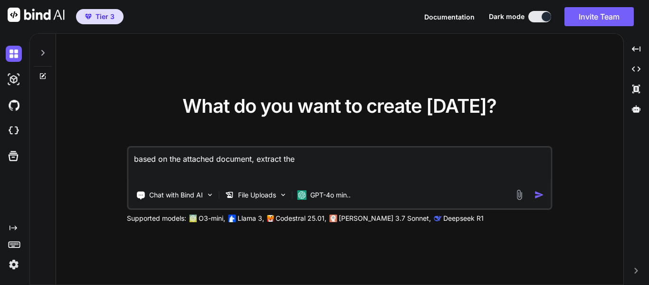
type textarea "x"
type textarea "based on the attached document, extract the c"
type textarea "x"
type textarea "based on the attached document, extract the cl"
type textarea "x"
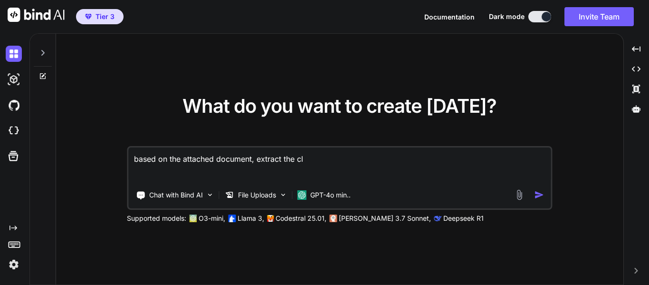
type textarea "based on the attached document, extract the cli"
type textarea "x"
type textarea "based on the attached document, extract the clie"
type textarea "x"
type textarea "based on the attached document, extract the clieb"
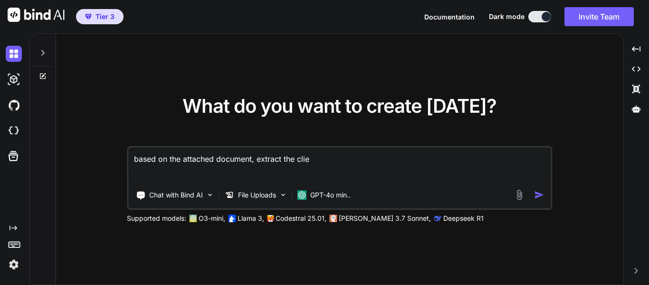
type textarea "x"
type textarea "based on the attached document, extract the cliebt"
type textarea "x"
type textarea "based on the attached document, extract the clieb"
type textarea "x"
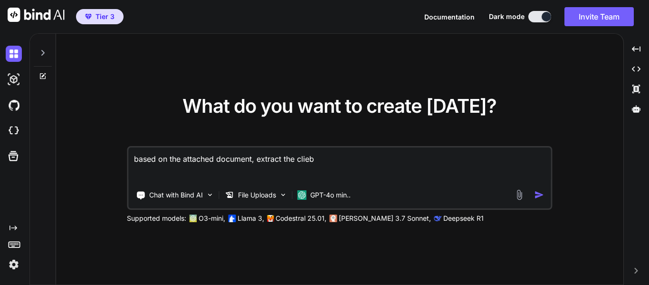
type textarea "based on the attached document, extract the clie"
type textarea "x"
type textarea "based on the attached document, extract the clien"
type textarea "x"
type textarea "based on the attached document, extract the client"
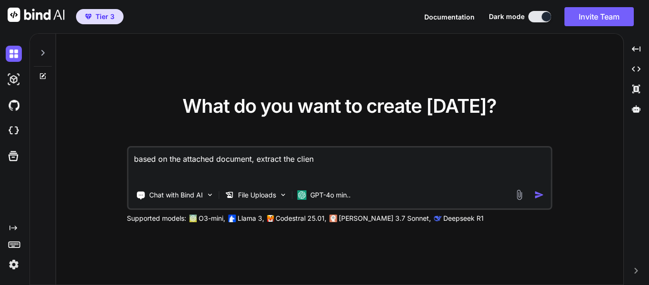
type textarea "x"
type textarea "based on the attached document, extract the client"
type textarea "x"
type textarea "based on the attached document, extract the client r"
type textarea "x"
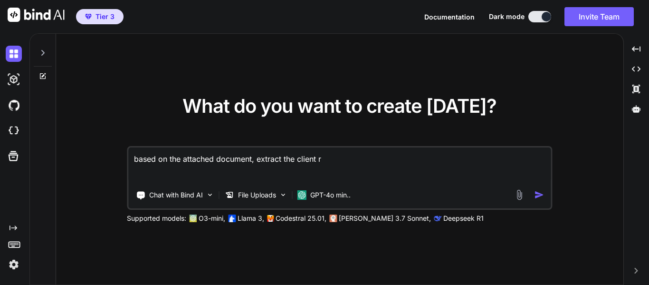
type textarea "based on the attached document, extract the client re"
type textarea "x"
type textarea "based on the attached document, extract the client res"
type textarea "x"
type textarea "based on the attached document, extract the client resp"
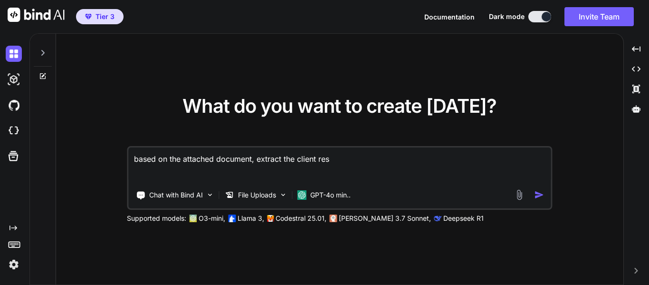
type textarea "x"
type textarea "based on the attached document, extract the client respo"
type textarea "x"
type textarea "based on the attached document, extract the client respon"
type textarea "x"
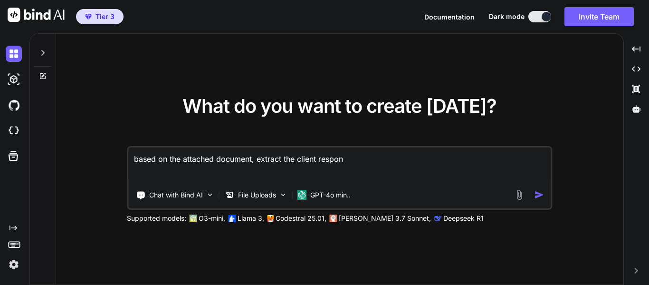
type textarea "based on the attached document, extract the client respons"
type textarea "x"
type textarea "based on the attached document, extract the client responsi"
type textarea "x"
type textarea "based on the attached document, extract the client responsib"
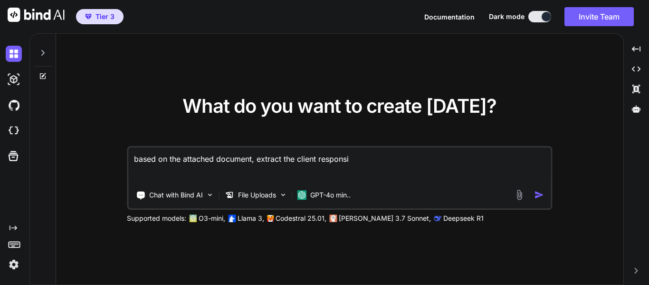
type textarea "x"
type textarea "based on the attached document, extract the client responsibl"
type textarea "x"
type textarea "based on the attached document, extract the client responsibli"
type textarea "x"
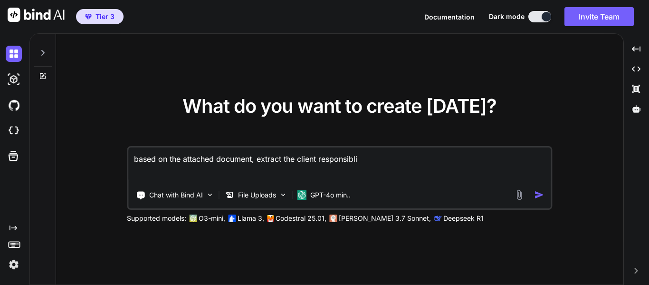
type textarea "based on the attached document, extract the client responsiblii"
type textarea "x"
type textarea "based on the attached document, extract the client responsibliiy"
type textarea "x"
type textarea "based on the attached document, extract the client responsibliiy"
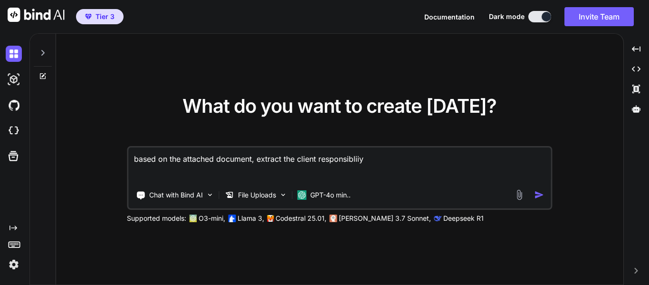
type textarea "x"
type textarea "based on the attached document, extract the client responsibliiy e"
type textarea "x"
type textarea "based on the attached document, extract the client responsibliiy ev"
type textarea "x"
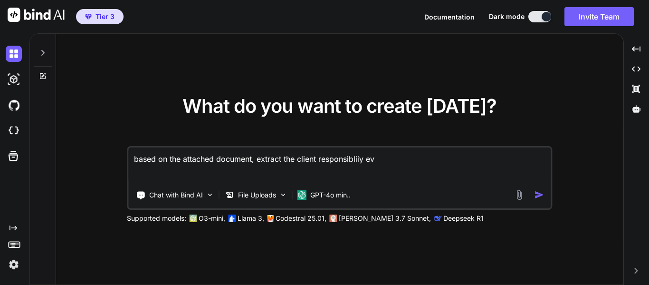
type textarea "based on the attached document, extract the client responsibliiy eve"
type textarea "x"
type textarea "based on the attached document, extract the client responsibliiy ever"
type textarea "x"
type textarea "based on the attached document, extract the client responsibliiy every"
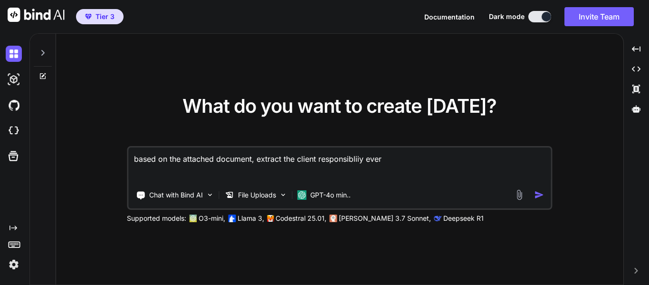
type textarea "x"
type textarea "based on the attached document, extract the client responsibliiy everyo"
type textarea "x"
type textarea "based on the attached document, extract the client responsibliiy everyot"
type textarea "x"
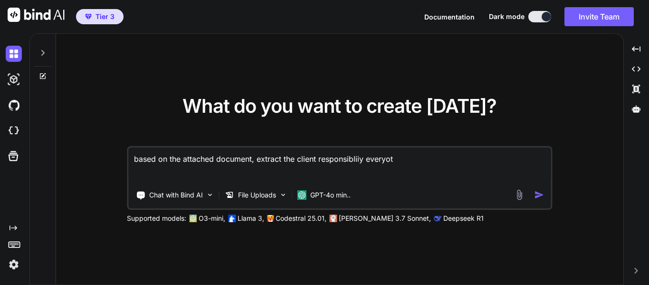
type textarea "based on the attached document, extract the client responsibliiy everyoth"
type textarea "x"
type textarea "based on the attached document, extract the client responsibliiy everyothe"
type textarea "x"
type textarea "based on the attached document, extract the client responsibliiy everyother"
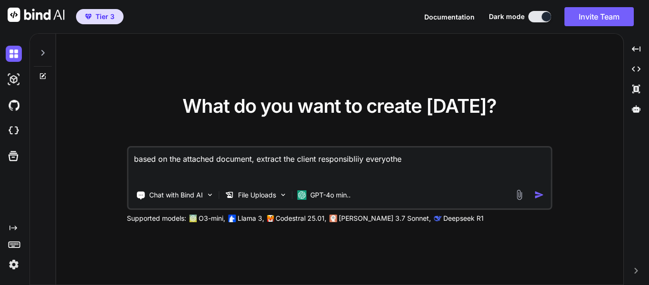
type textarea "x"
drag, startPoint x: 369, startPoint y: 161, endPoint x: 447, endPoint y: 159, distance: 77.9
click at [447, 159] on textarea "based on the attached document, extract the client responsibliiy everyother" at bounding box center [339, 164] width 422 height 35
type textarea "based on the attached document, extract the client responsibliiy e"
type textarea "x"
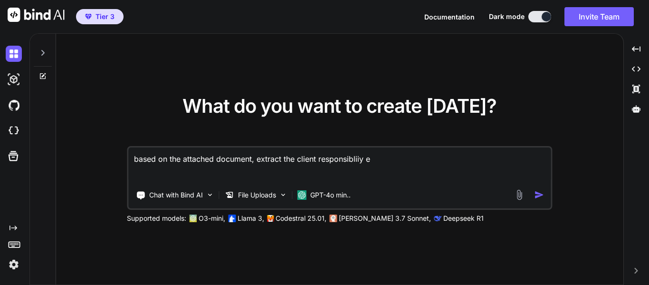
type textarea "based on the attached document, extract the client responsibliiy"
type textarea "x"
type textarea "based on the attached document, extract the client responsibliiy b"
type textarea "x"
type textarea "based on the attached document, extract the client responsibliiy ba"
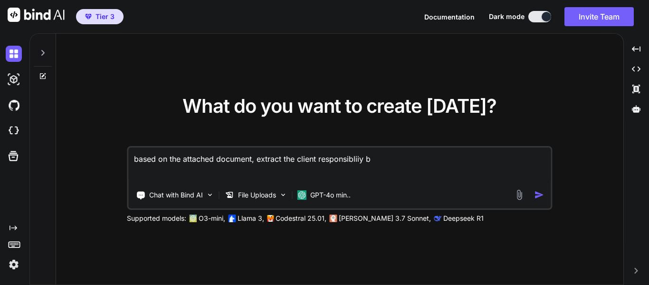
type textarea "x"
type textarea "based on the attached document, extract the client responsibliiy bas"
type textarea "x"
type textarea "based on the attached document, extract the client responsibliiy base"
type textarea "x"
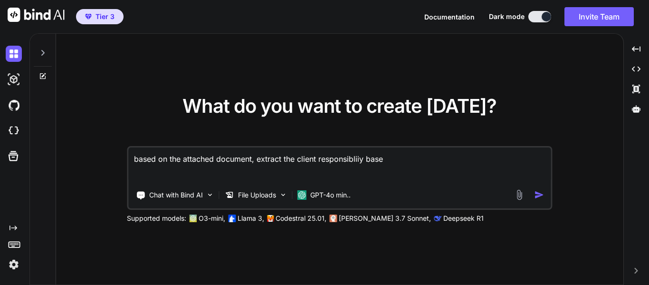
type textarea "based on the attached document, extract the client responsibliiy based"
type textarea "x"
type textarea "based on the attached document, extract the client responsibliiy based"
type textarea "x"
type textarea "based on the attached document, extract the client responsibliiy based o"
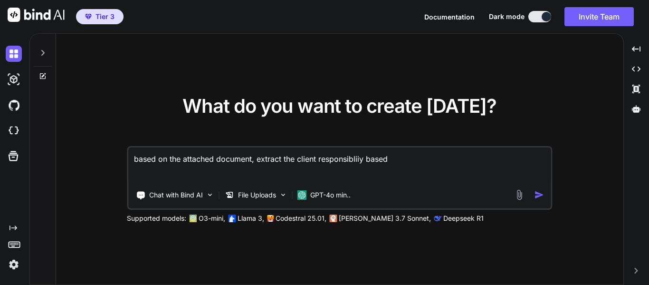
type textarea "x"
type textarea "based on the attached document, extract the client responsibliiy based on"
type textarea "x"
type textarea "based on the attached document, extract the client responsibliiy based on"
type textarea "x"
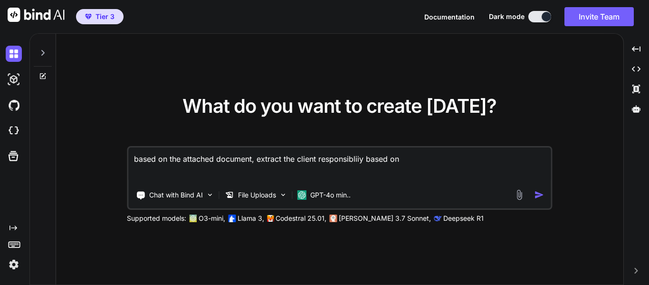
type textarea "based on the attached document, extract the client responsibliiy based on t"
type textarea "x"
type textarea "based on the attached document, extract the client responsibliiy based on th"
type textarea "x"
type textarea "based on the attached document, extract the client responsibliiy based on the"
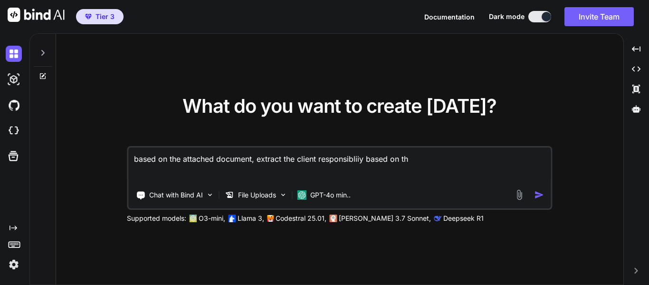
type textarea "x"
type textarea "based on the attached document, extract the client responsibliiy based on the"
click at [534, 192] on div at bounding box center [531, 194] width 34 height 11
click at [541, 196] on img "button" at bounding box center [539, 195] width 10 height 10
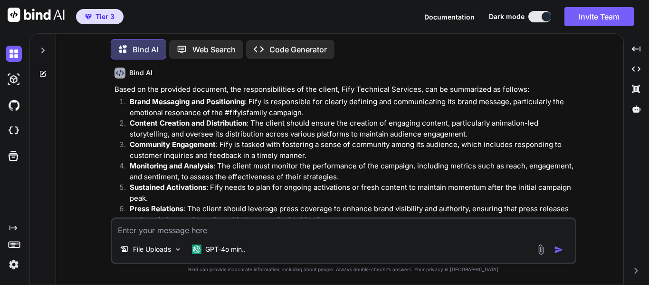
scroll to position [38, 0]
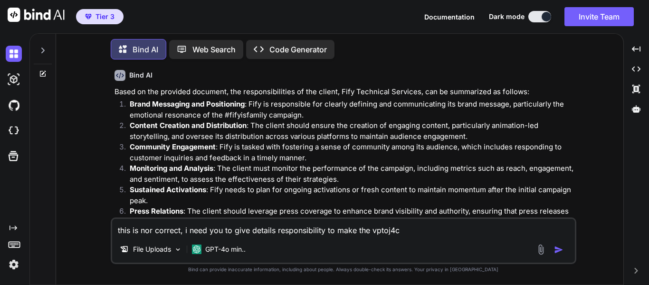
drag, startPoint x: 369, startPoint y: 228, endPoint x: 426, endPoint y: 238, distance: 57.8
click at [426, 238] on div "this is nor correct, i need you to give details responsibility to make the vpto…" at bounding box center [344, 240] width 466 height 47
click at [232, 246] on p "GPT-4o min.." at bounding box center [225, 249] width 40 height 10
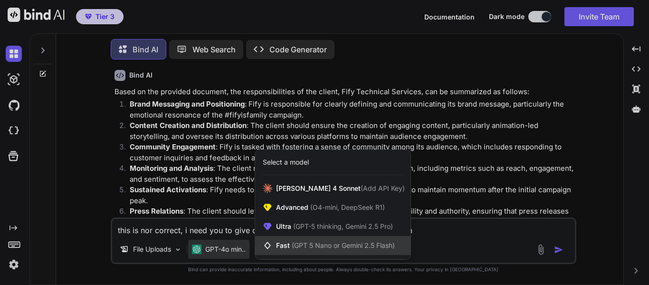
click at [356, 246] on span "(GPT 5 Nano or Gemini 2.5 Flash)" at bounding box center [343, 245] width 103 height 8
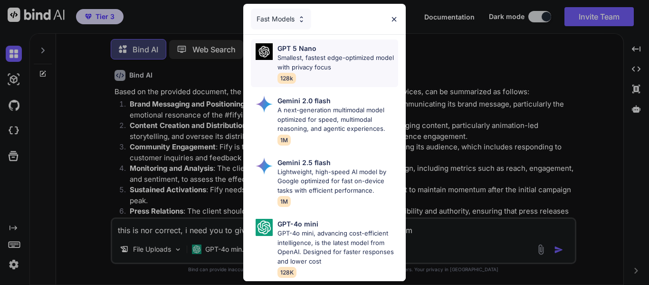
click at [336, 53] on p "Smallest, fastest edge-optimized model with privacy focus" at bounding box center [337, 62] width 121 height 19
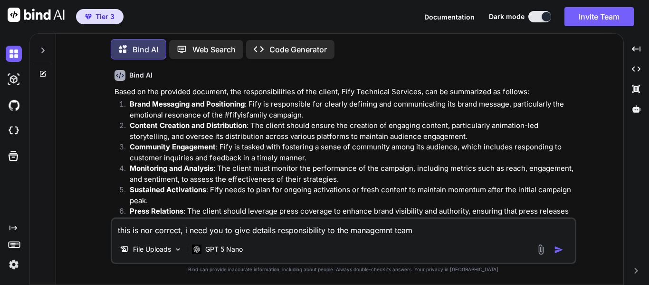
click at [554, 247] on img "button" at bounding box center [559, 250] width 10 height 10
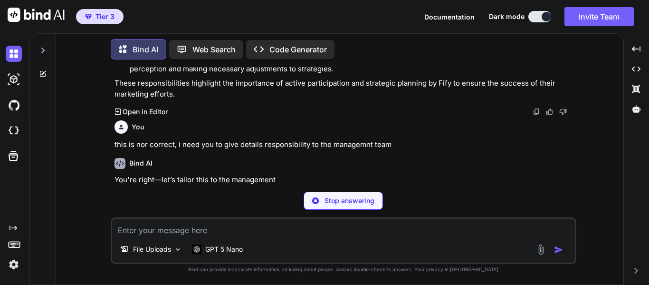
scroll to position [234, 0]
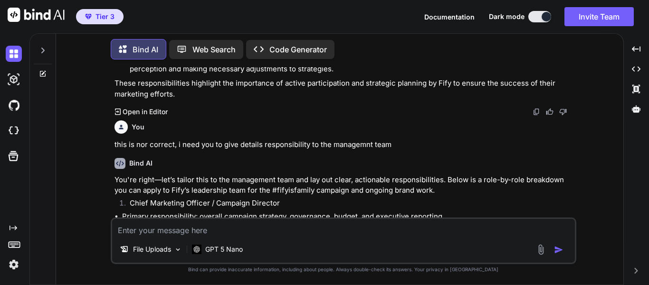
click at [275, 229] on textarea at bounding box center [343, 227] width 463 height 17
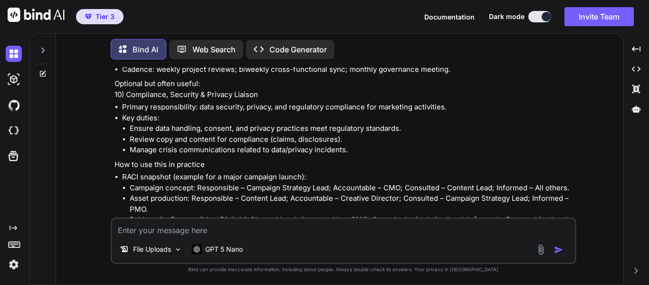
scroll to position [1209, 0]
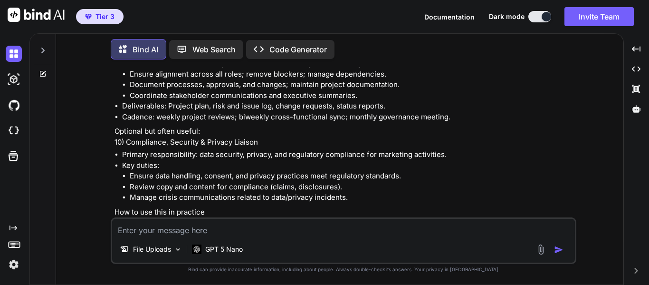
click at [232, 232] on textarea at bounding box center [343, 227] width 463 height 17
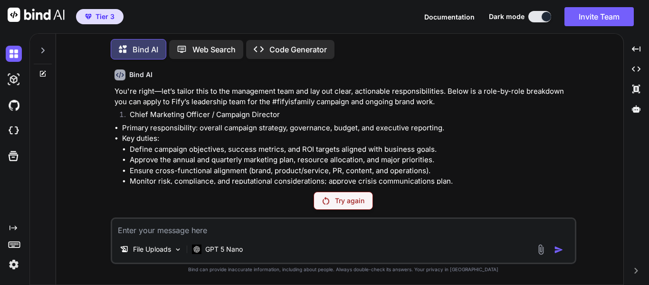
scroll to position [317, 0]
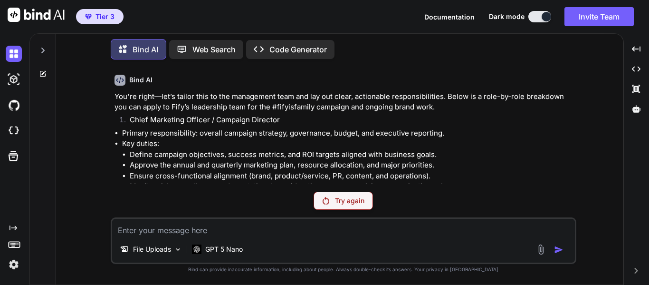
click at [348, 200] on p "Try again" at bounding box center [349, 201] width 29 height 10
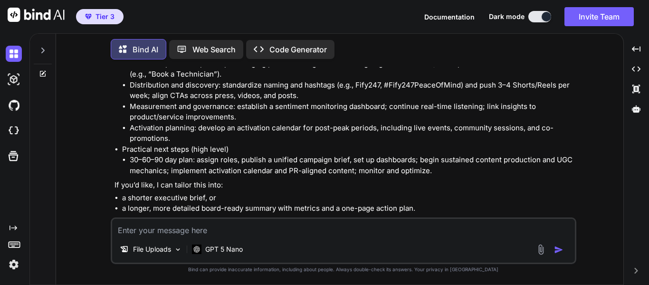
scroll to position [1978, 0]
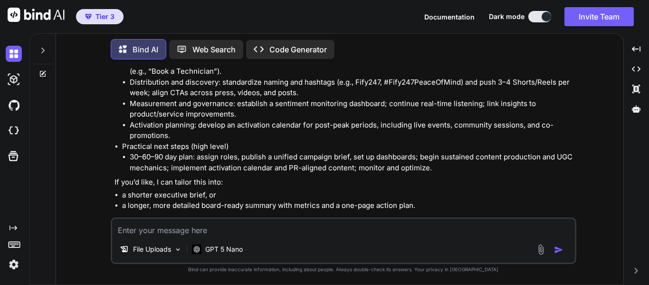
click at [285, 228] on textarea at bounding box center [343, 227] width 463 height 17
